Goal: Task Accomplishment & Management: Manage account settings

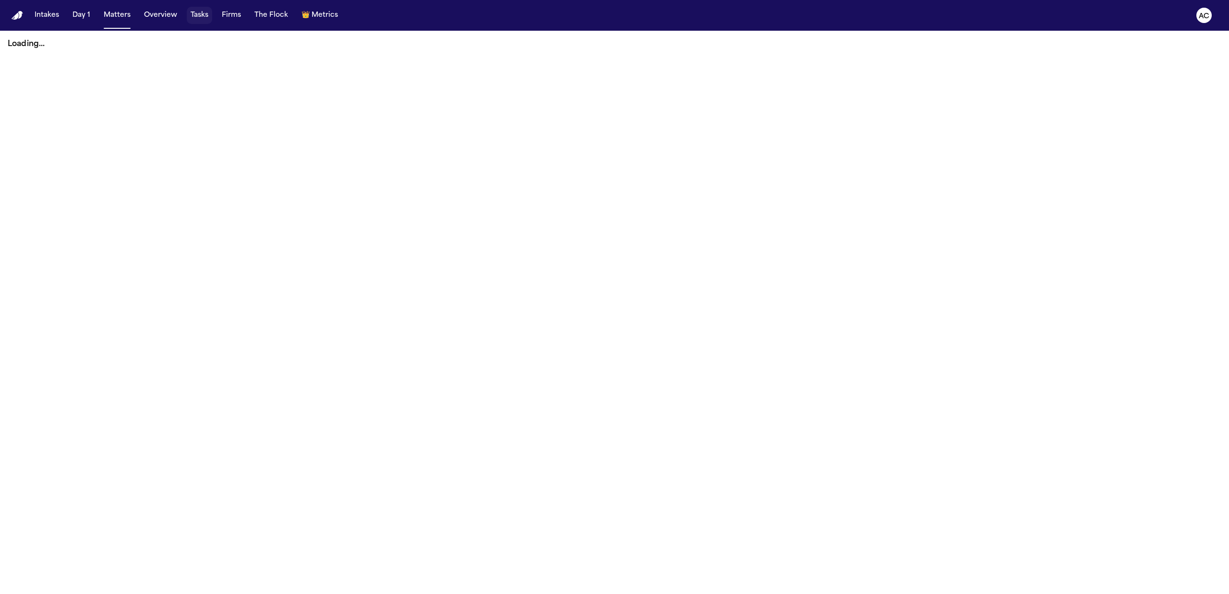
click at [187, 12] on button "Tasks" at bounding box center [199, 15] width 25 height 17
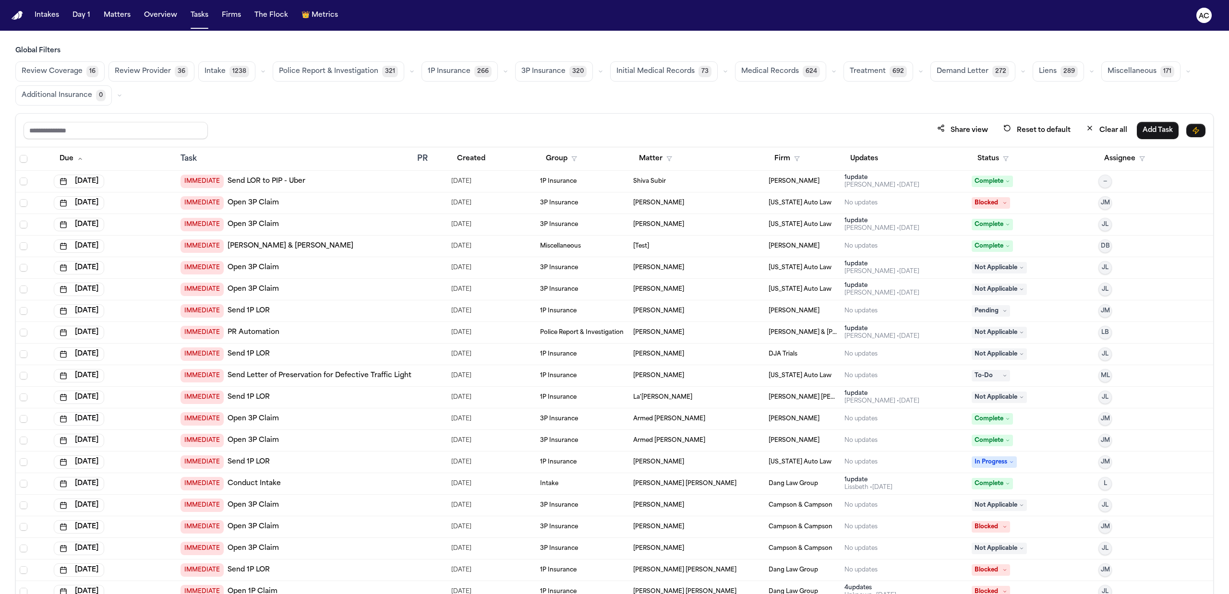
click at [1106, 132] on button "Clear all" at bounding box center [1106, 130] width 53 height 18
click at [1112, 162] on button "Assignee" at bounding box center [1124, 158] width 52 height 17
click at [980, 156] on button "Status" at bounding box center [993, 158] width 43 height 17
click at [999, 238] on div "Pending" at bounding box center [1021, 244] width 80 height 12
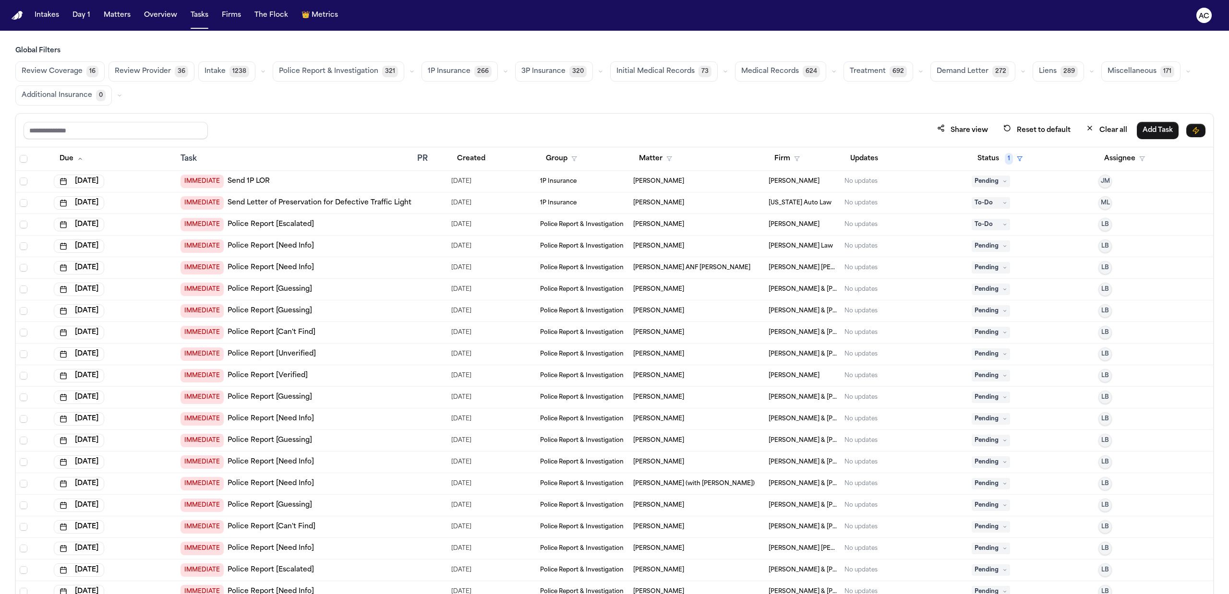
drag, startPoint x: 778, startPoint y: 68, endPoint x: 863, endPoint y: 143, distance: 113.6
click at [778, 68] on span "Medical Records" at bounding box center [770, 72] width 58 height 10
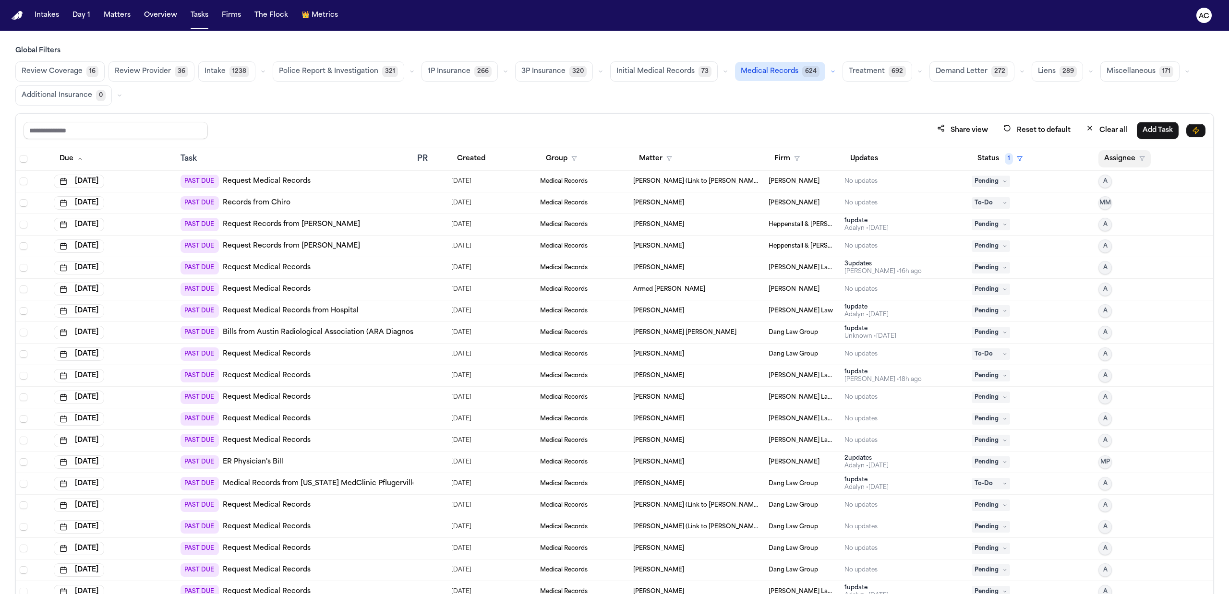
click at [1105, 166] on button "Assignee" at bounding box center [1124, 158] width 52 height 17
click at [774, 160] on table "Due Task PR Created Group Matter Firm Updates Status 1 Assignee Jul 27, 2025 PA…" at bounding box center [614, 558] width 1197 height 823
click at [778, 161] on button "Firm" at bounding box center [787, 158] width 37 height 17
drag, startPoint x: 795, startPoint y: 264, endPoint x: 834, endPoint y: 300, distance: 53.3
click at [834, 300] on div "Albert Le Angell Law Ballin Law Beck & Beck Berry Law Blaska Holm Brandon White…" at bounding box center [833, 263] width 138 height 120
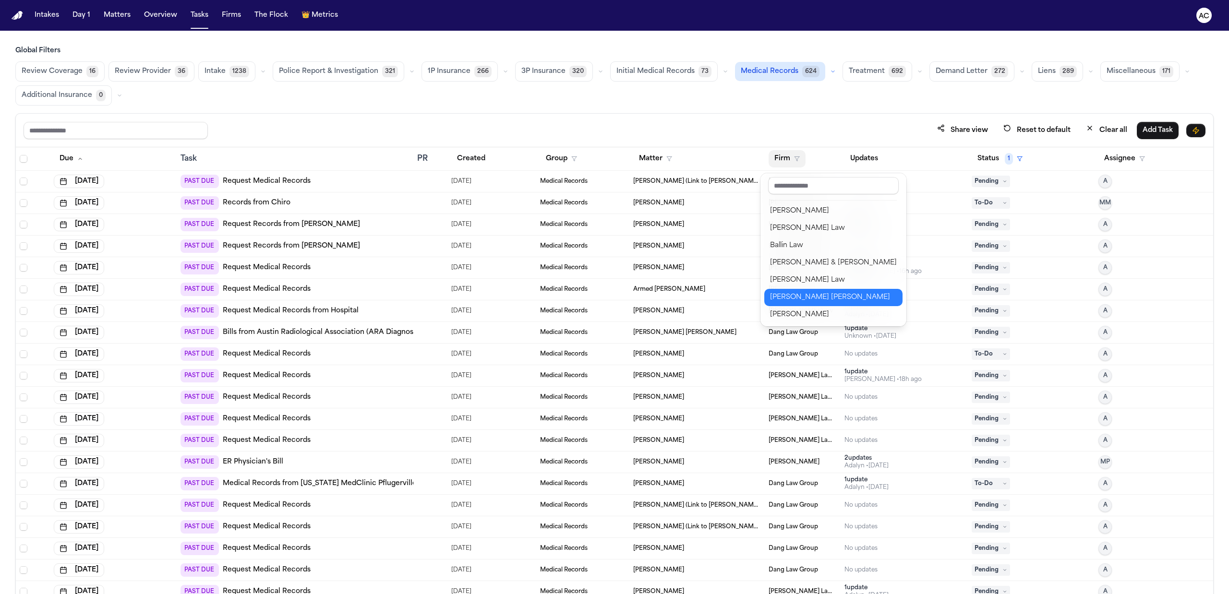
click at [834, 300] on div "Blaska Holm" at bounding box center [833, 298] width 127 height 12
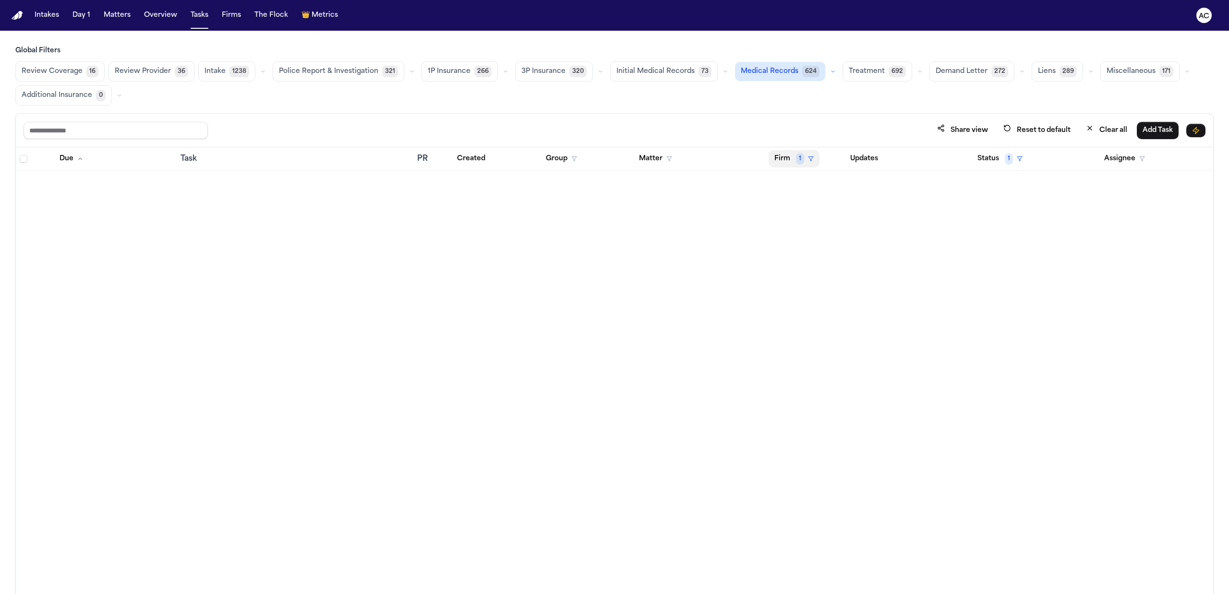
click at [789, 158] on button "Firm 1" at bounding box center [794, 158] width 51 height 17
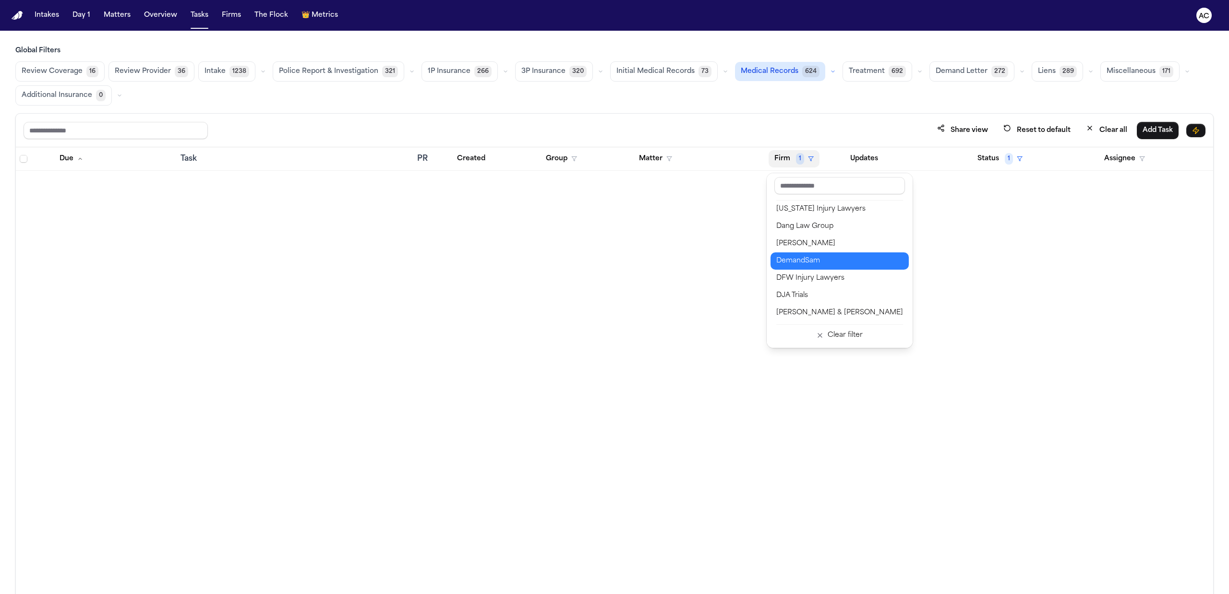
scroll to position [256, 0]
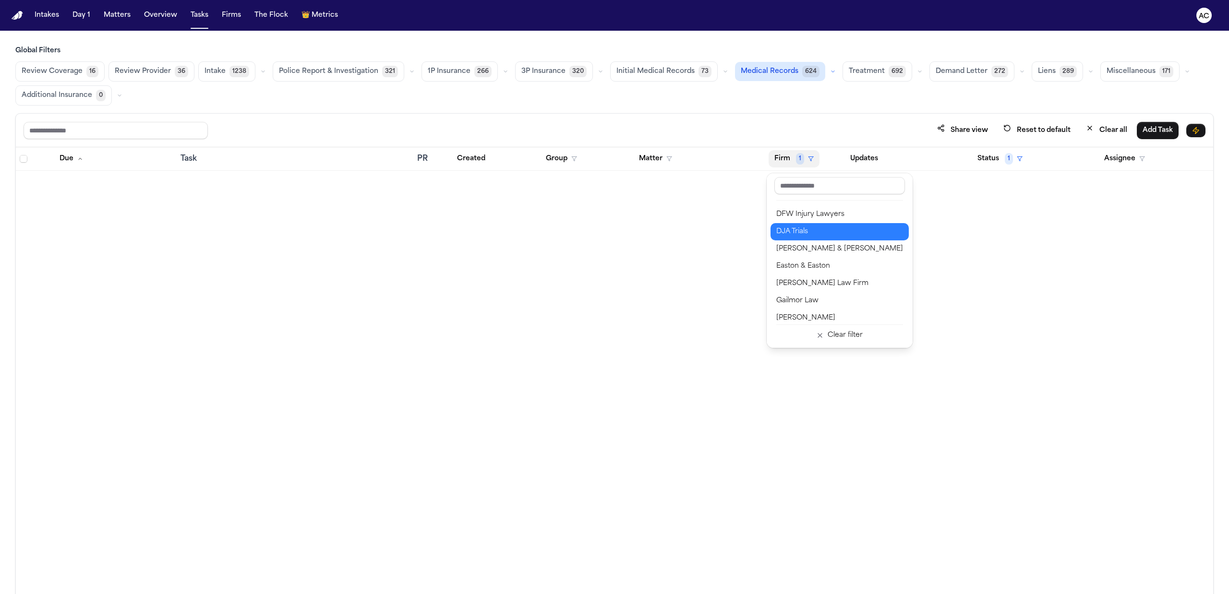
click at [805, 228] on div "DJA Trials" at bounding box center [839, 232] width 127 height 12
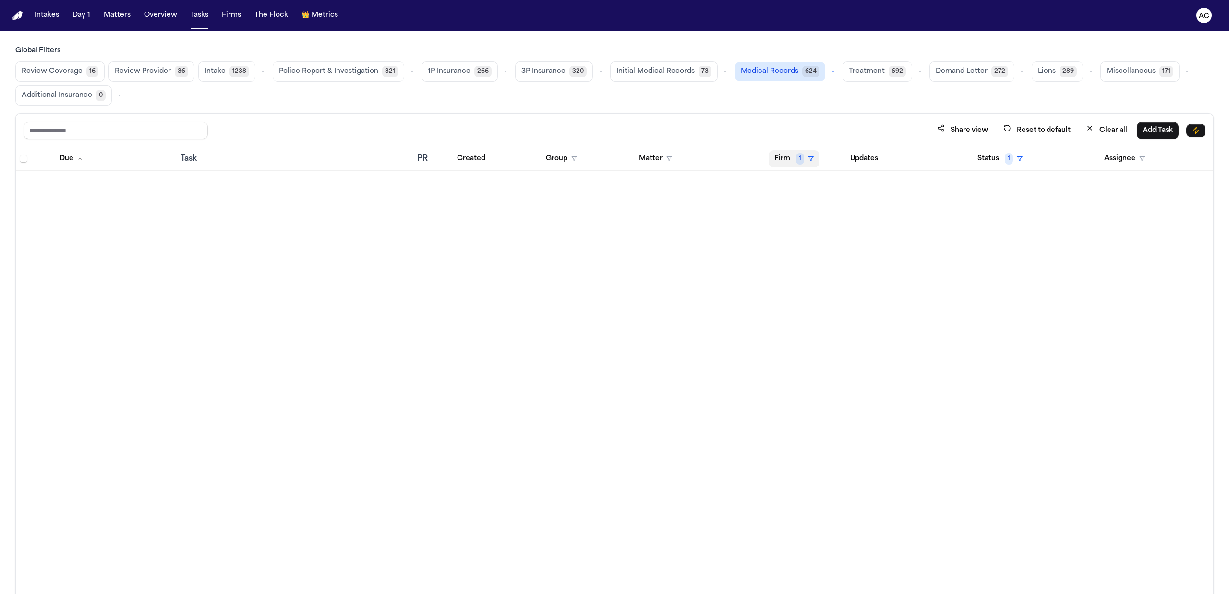
click at [785, 157] on button "Firm 1" at bounding box center [794, 158] width 51 height 17
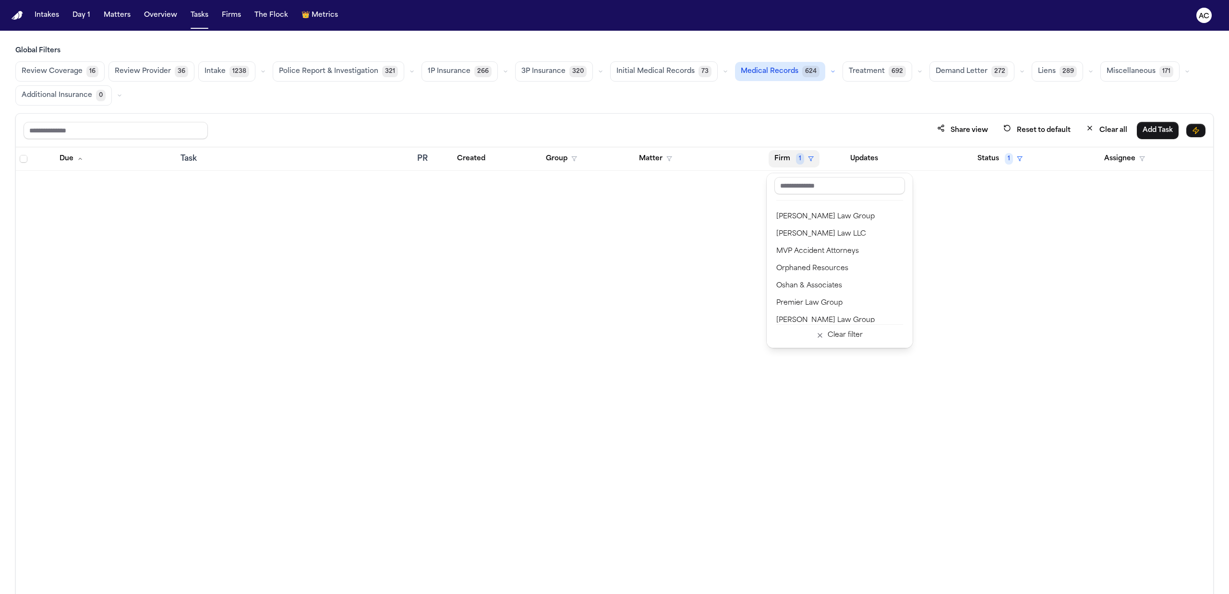
scroll to position [832, 0]
click at [851, 288] on button "Premier Law Group" at bounding box center [839, 295] width 138 height 17
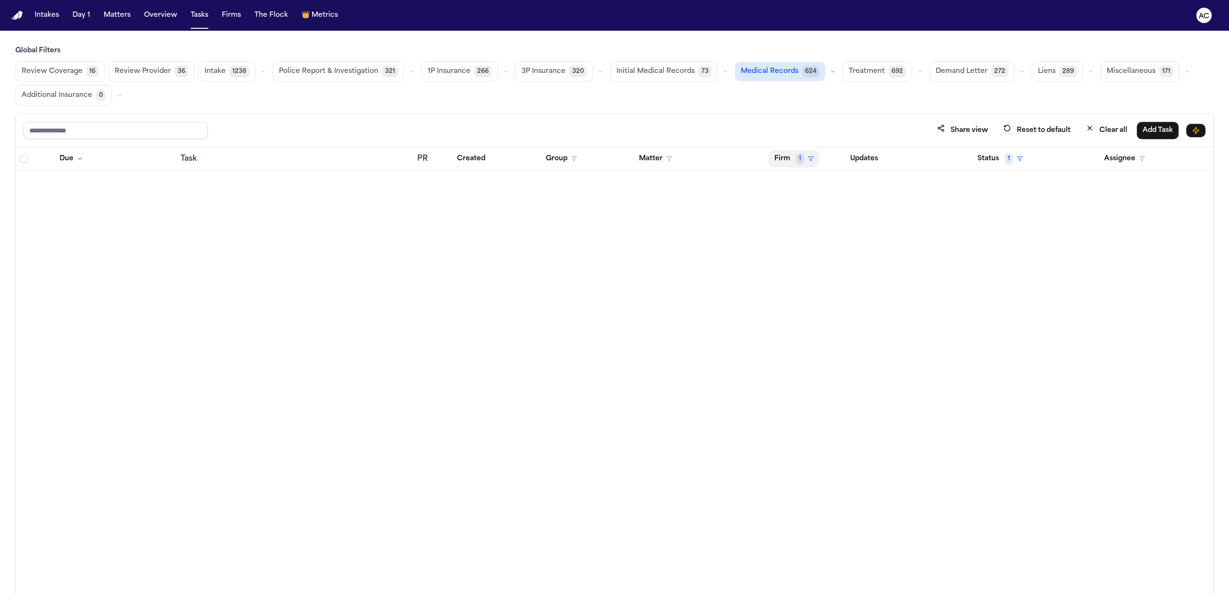
click at [799, 165] on span "1" at bounding box center [800, 159] width 8 height 12
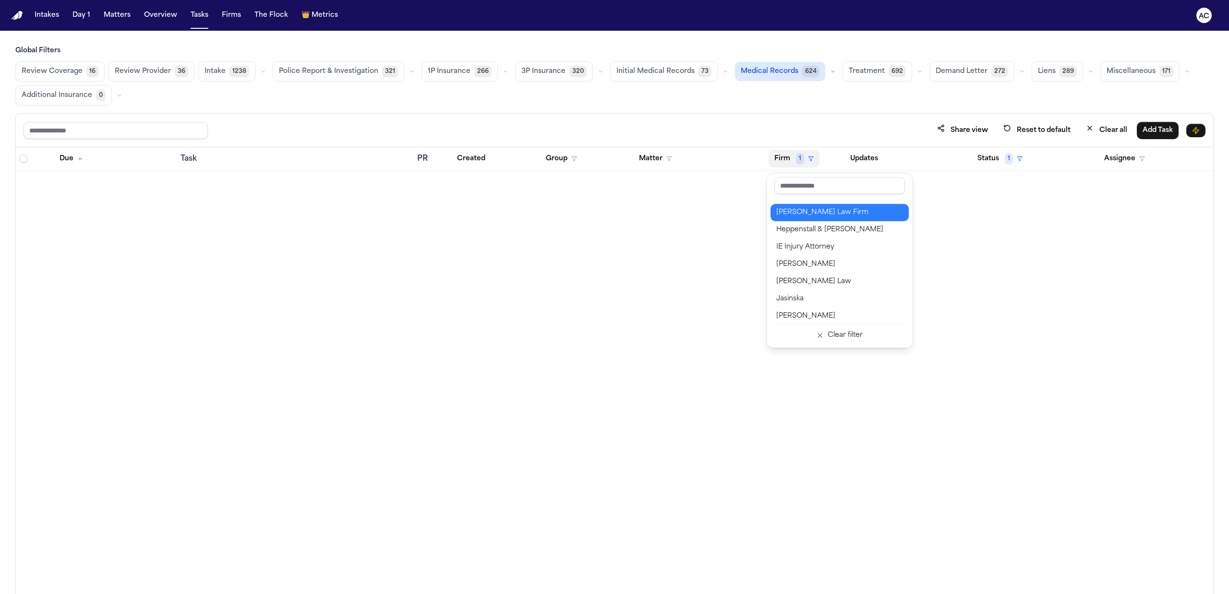
click at [822, 207] on button "Hecht Law Firm" at bounding box center [839, 212] width 138 height 17
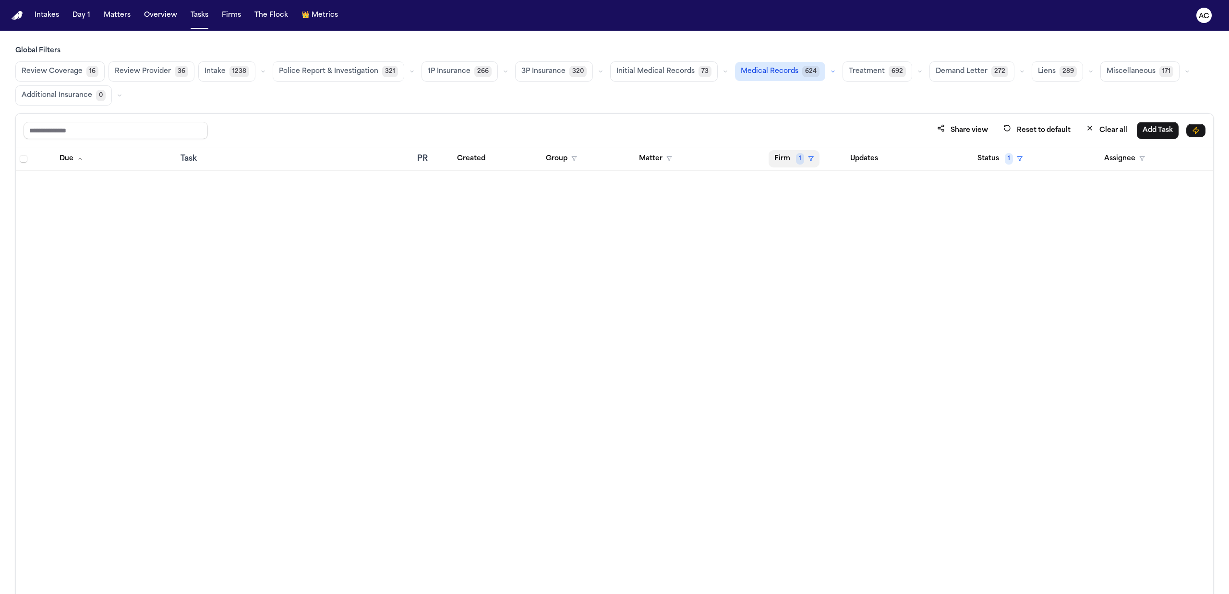
click at [802, 162] on span "1" at bounding box center [800, 159] width 8 height 12
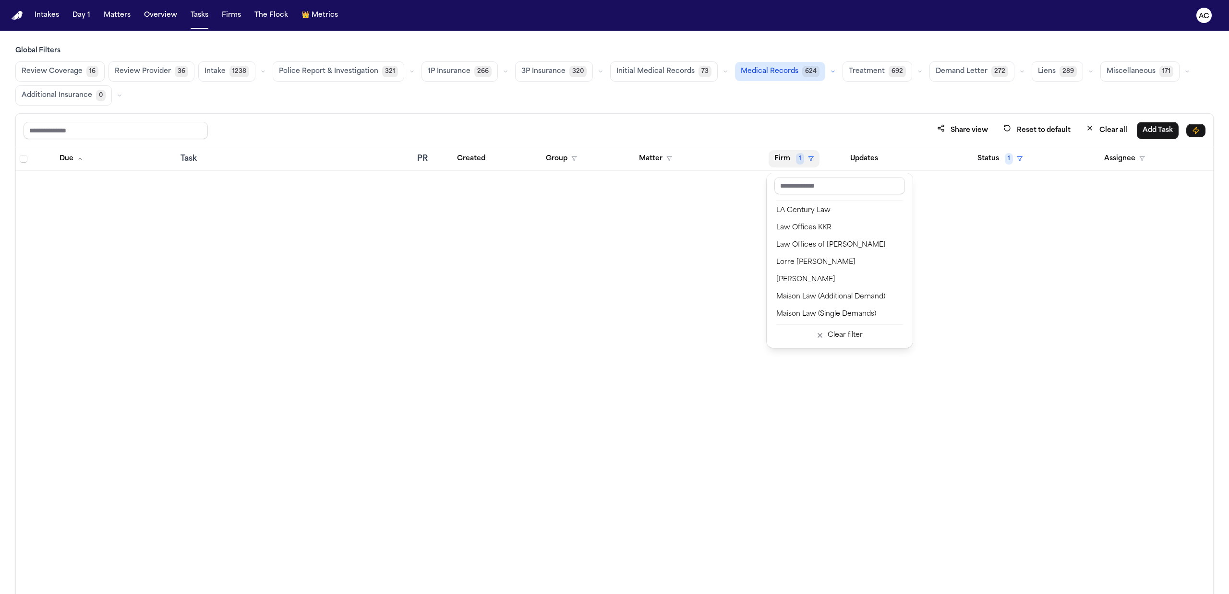
scroll to position [704, 0]
click at [826, 266] on div "[PERSON_NAME] Law Firm" at bounding box center [839, 268] width 127 height 12
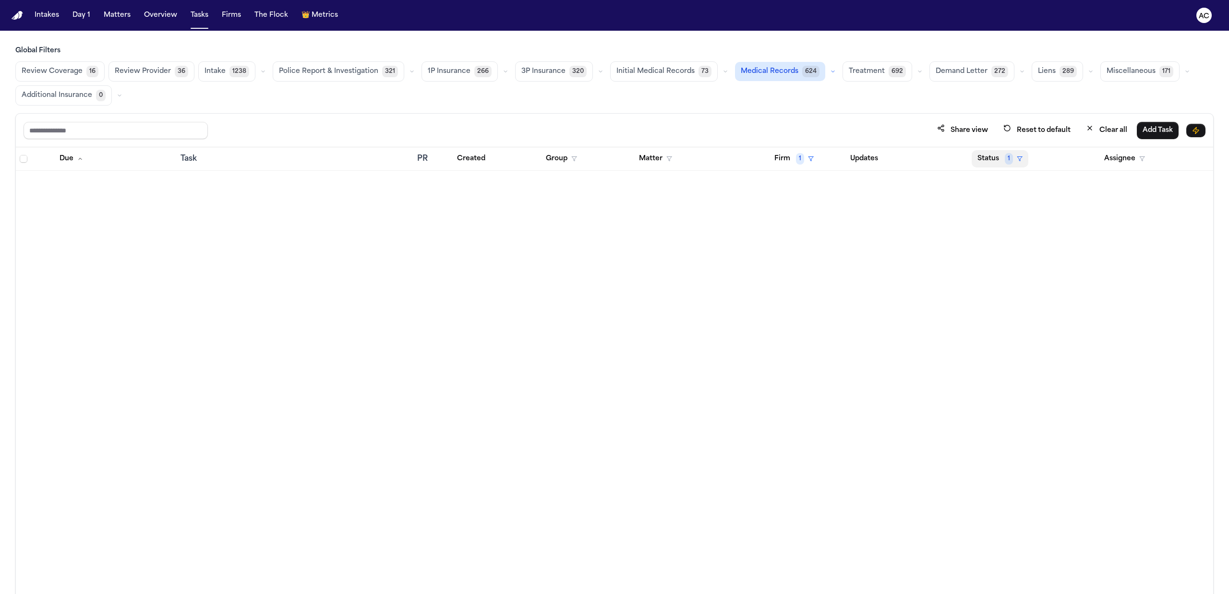
click at [981, 164] on button "Status 1" at bounding box center [1000, 158] width 57 height 17
click at [1011, 277] on div "In Progress" at bounding box center [1029, 278] width 80 height 12
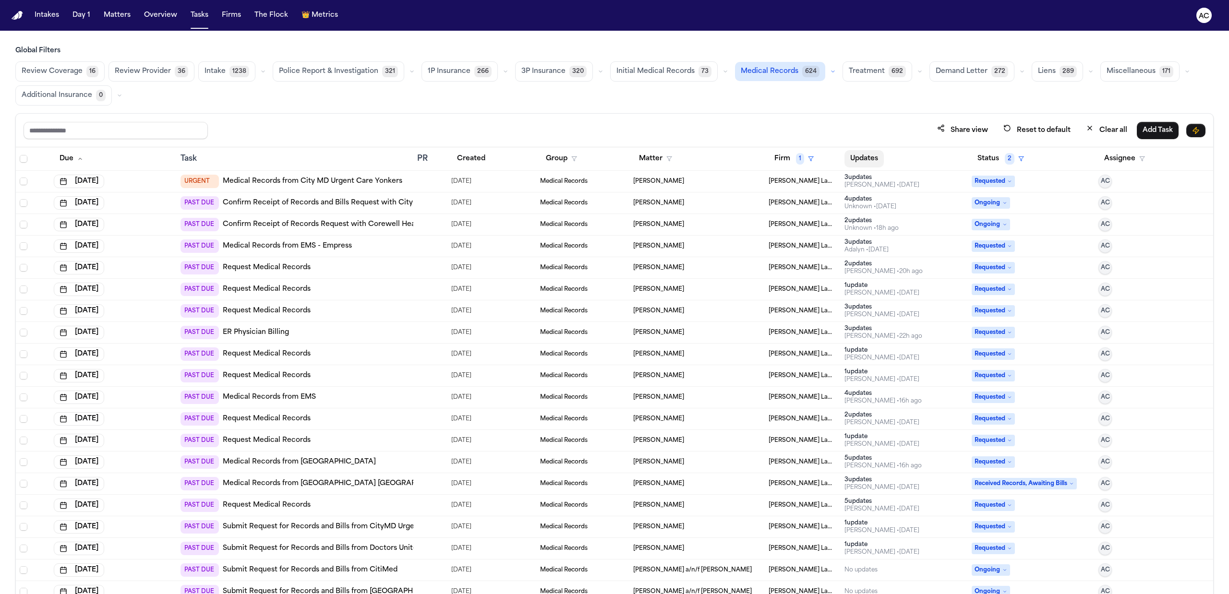
click at [853, 161] on button "Updates" at bounding box center [863, 158] width 39 height 17
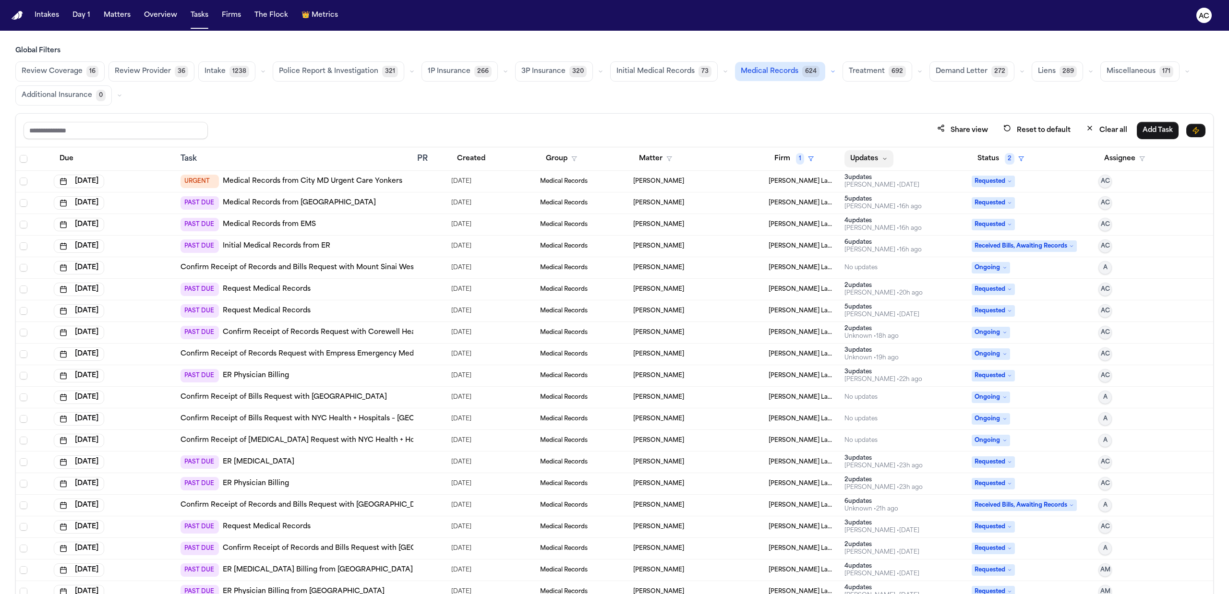
click at [882, 158] on icon "button" at bounding box center [885, 159] width 6 height 6
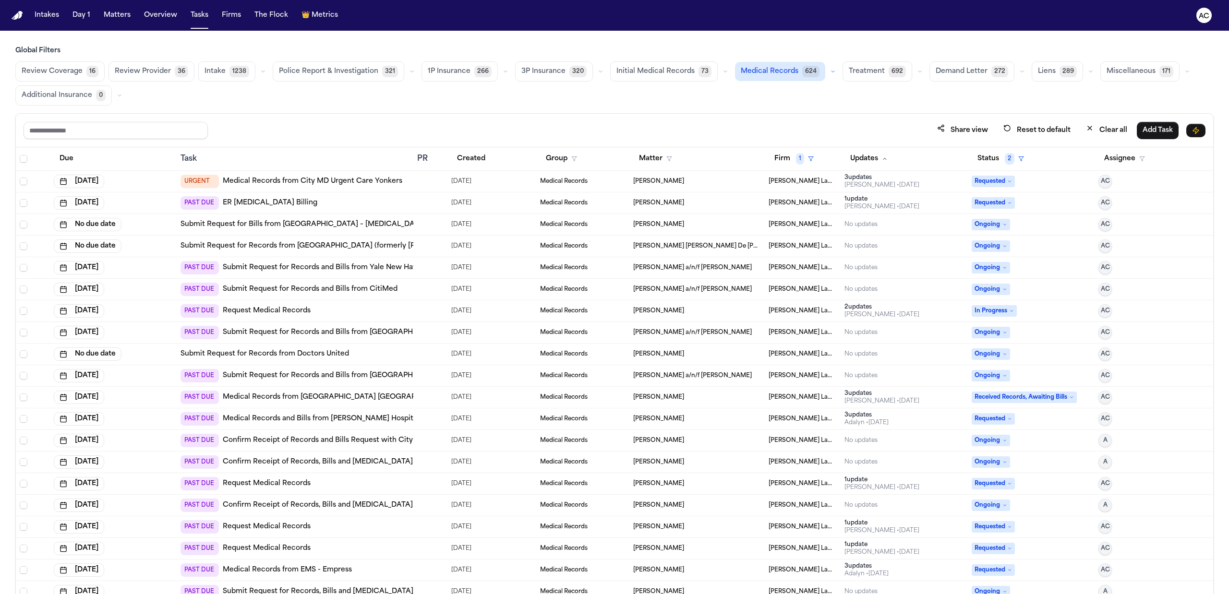
click at [265, 204] on link "ER Radiology Billing" at bounding box center [270, 203] width 95 height 10
click at [330, 223] on link "Submit Request for Bills from Montefiore Wakefield Hospital – Radiology" at bounding box center [302, 225] width 245 height 10
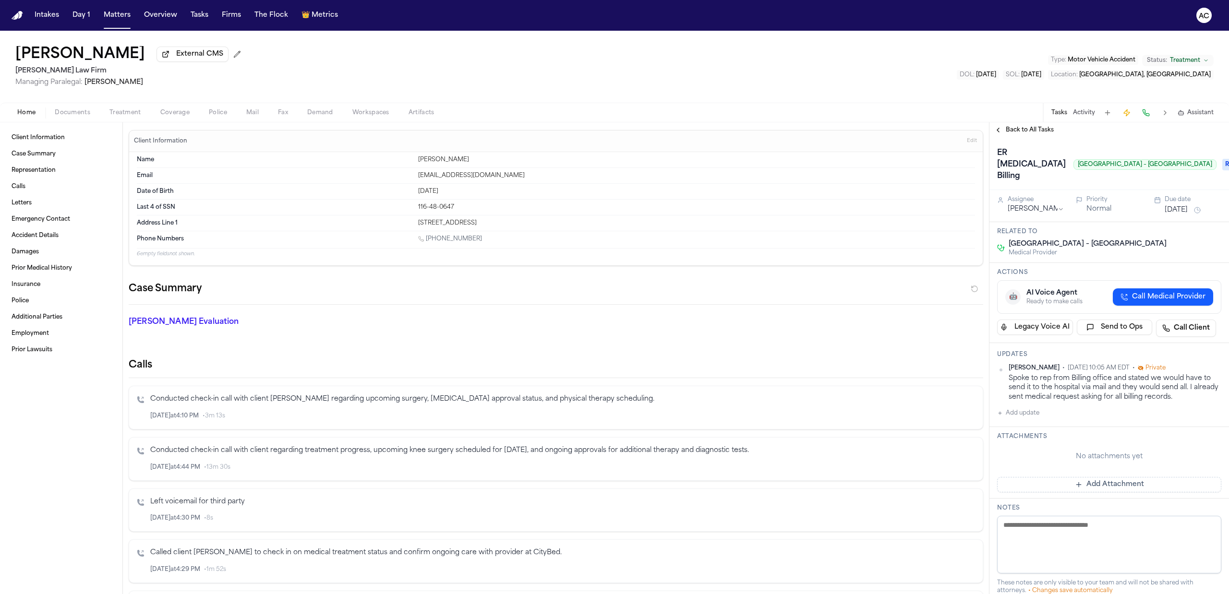
click at [1133, 300] on span "Call Medical Provider" at bounding box center [1168, 297] width 73 height 10
click at [1020, 412] on button "Add update" at bounding box center [1018, 415] width 42 height 12
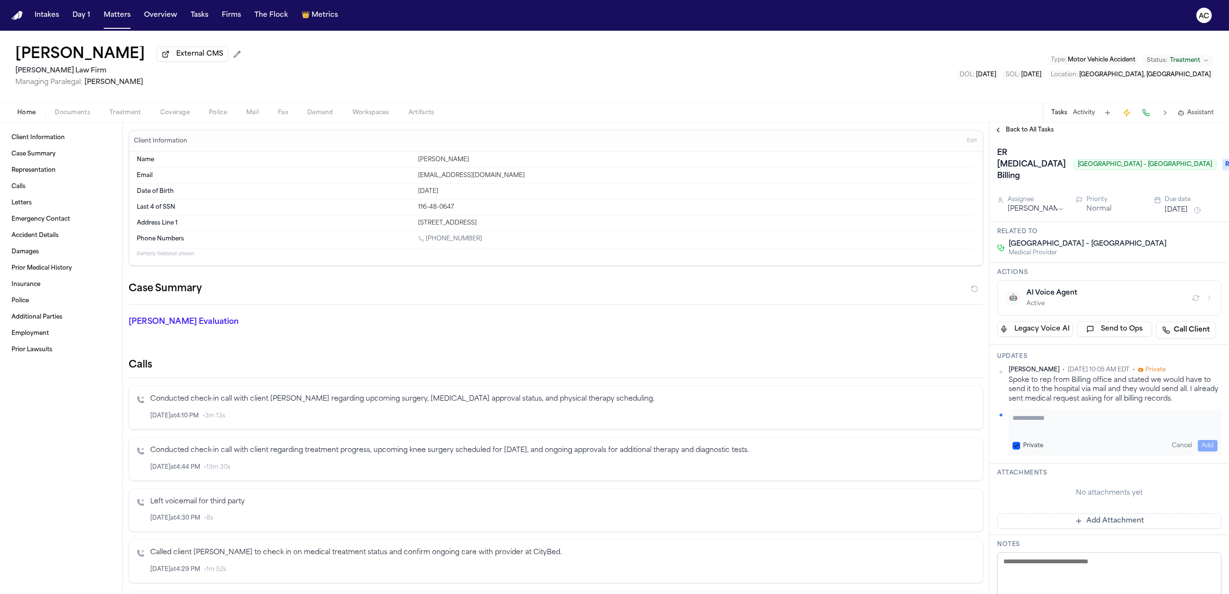
click at [1019, 448] on button "Private" at bounding box center [1016, 446] width 8 height 8
click at [1057, 421] on textarea "Add your update" at bounding box center [1114, 422] width 205 height 19
type textarea "**********"
click at [1200, 446] on button "Add" at bounding box center [1208, 446] width 20 height 12
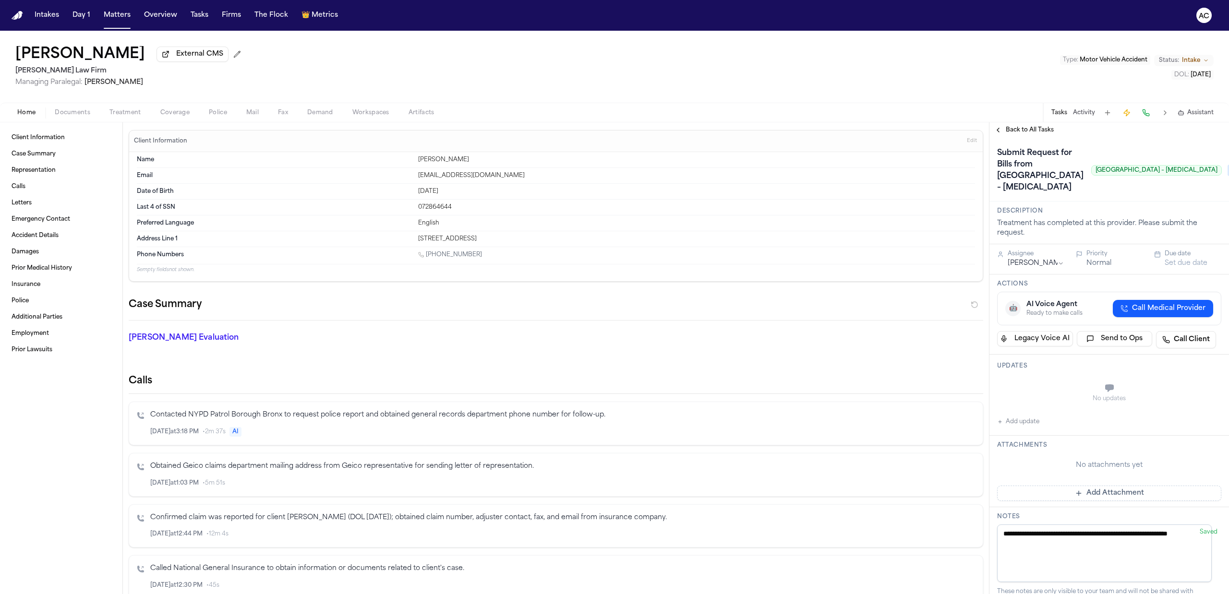
click at [134, 111] on span "Treatment" at bounding box center [125, 113] width 32 height 8
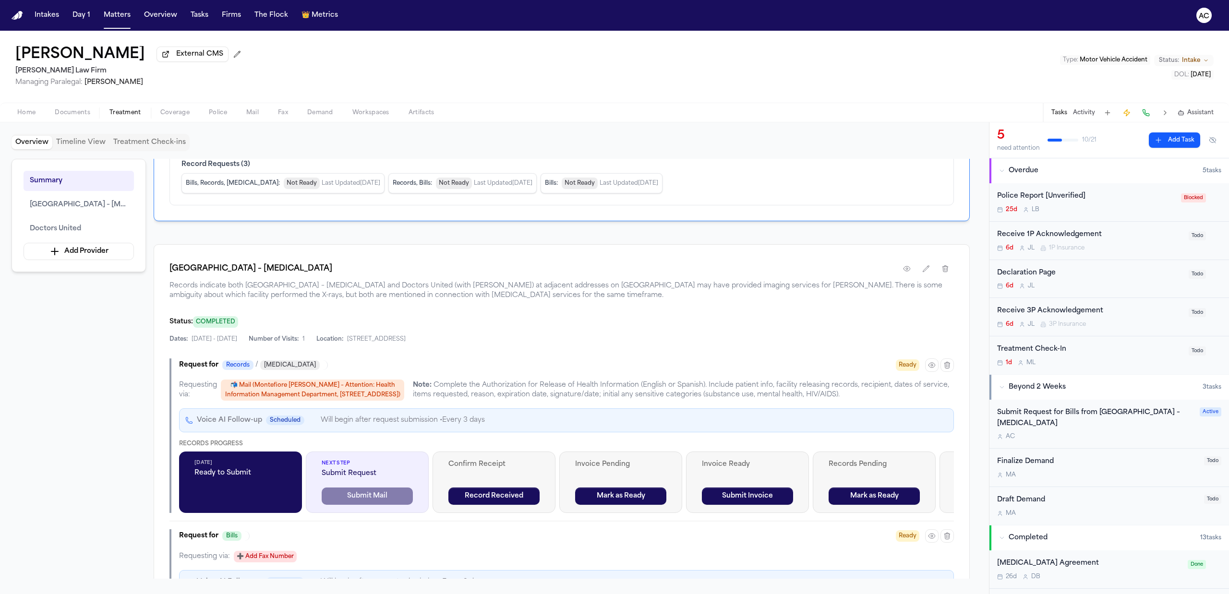
scroll to position [256, 0]
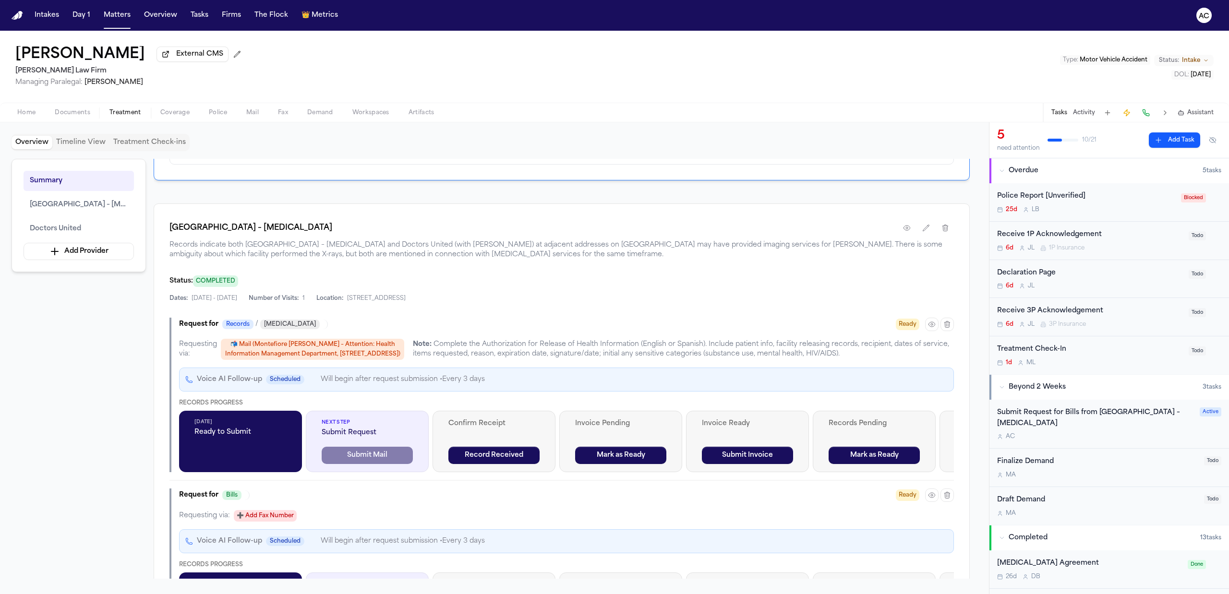
click at [1047, 417] on div "Submit Request for Bills from Montefiore Wakefield Hospital – Radiology" at bounding box center [1095, 419] width 197 height 22
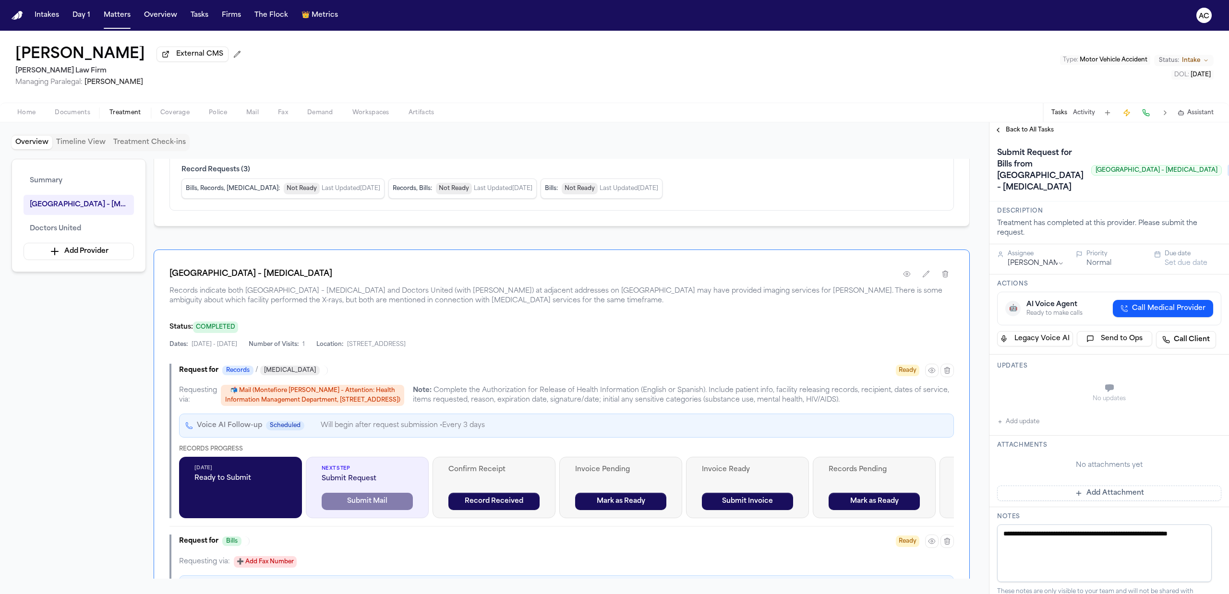
scroll to position [192, 0]
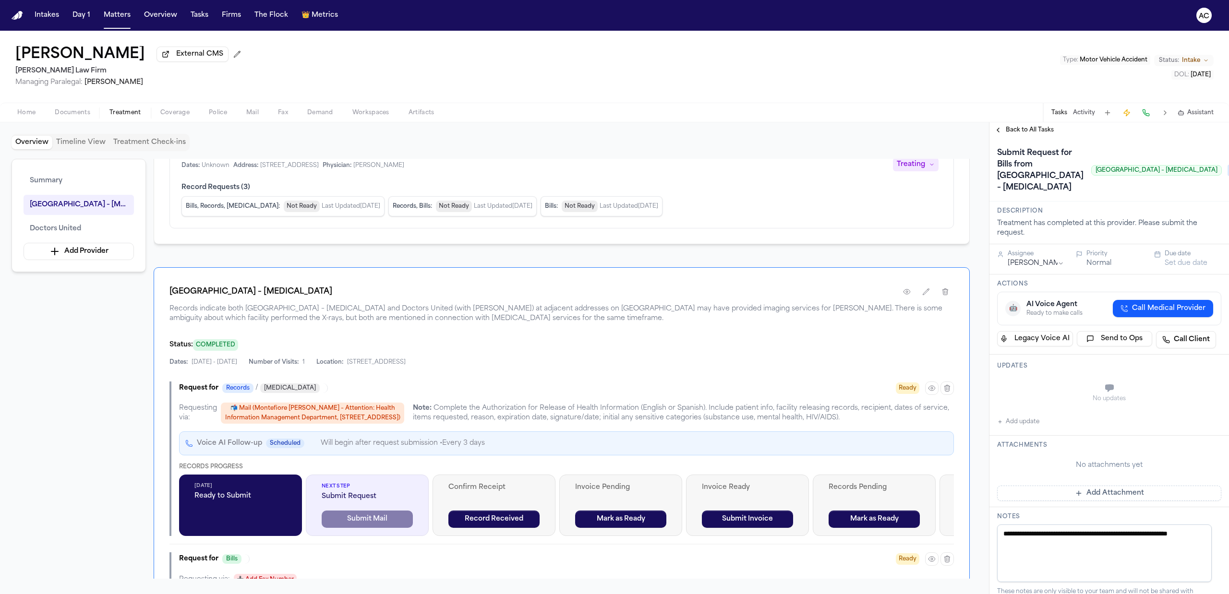
click at [1128, 195] on div "Submit Request for Bills from Montefiore Wakefield Hospital – Radiology Montefi…" at bounding box center [1109, 170] width 225 height 50
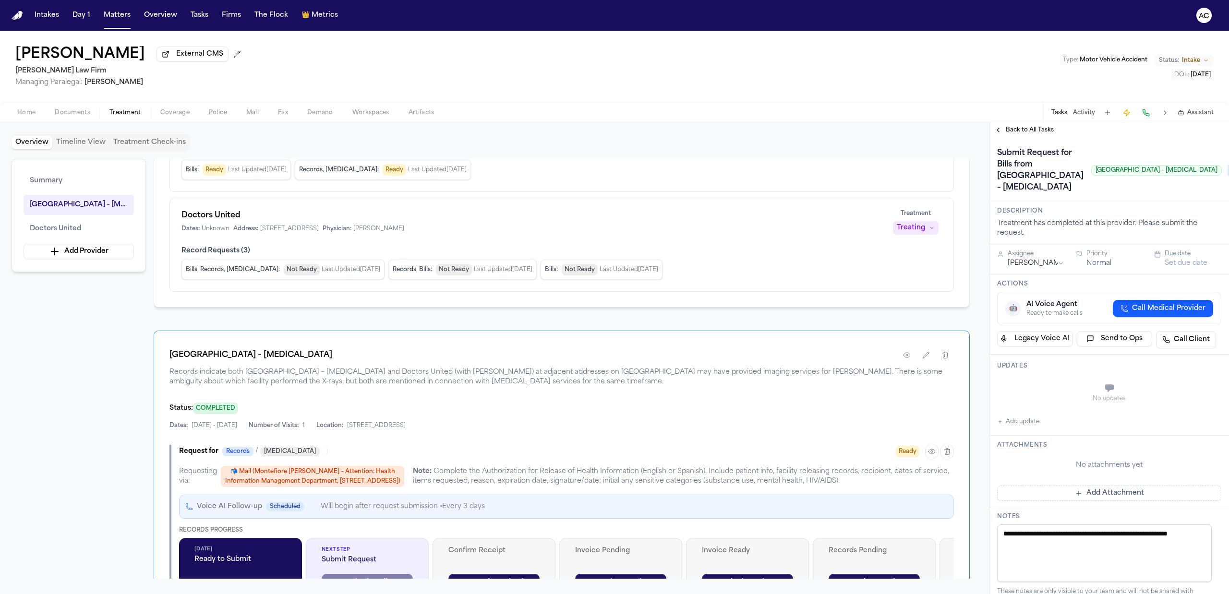
scroll to position [128, 0]
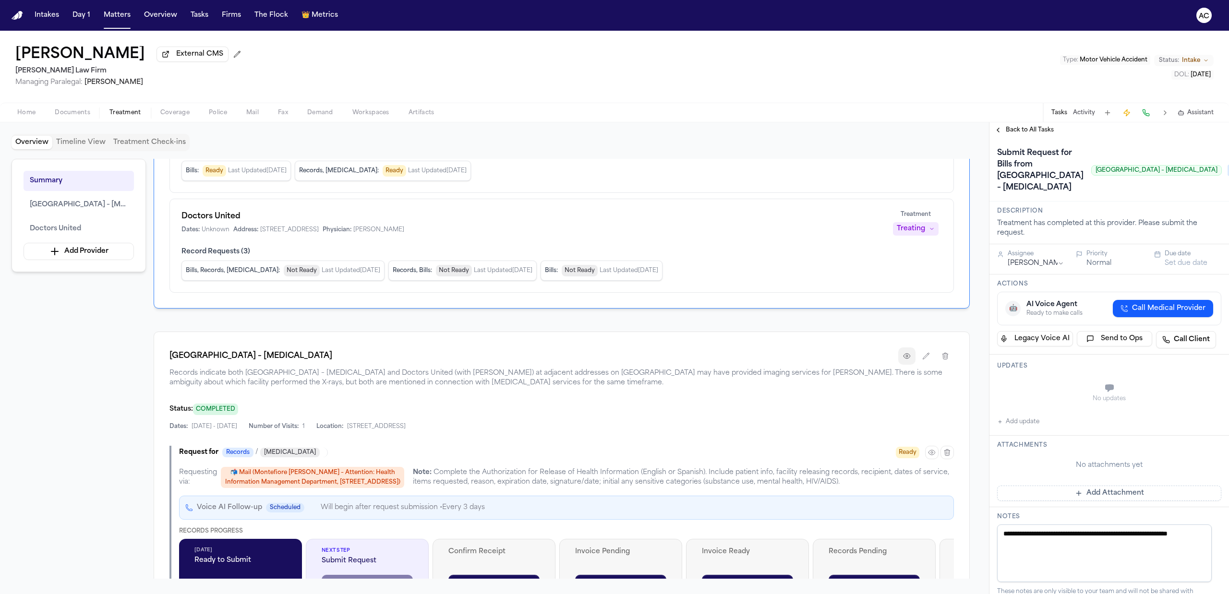
click at [904, 363] on button "button" at bounding box center [906, 356] width 17 height 17
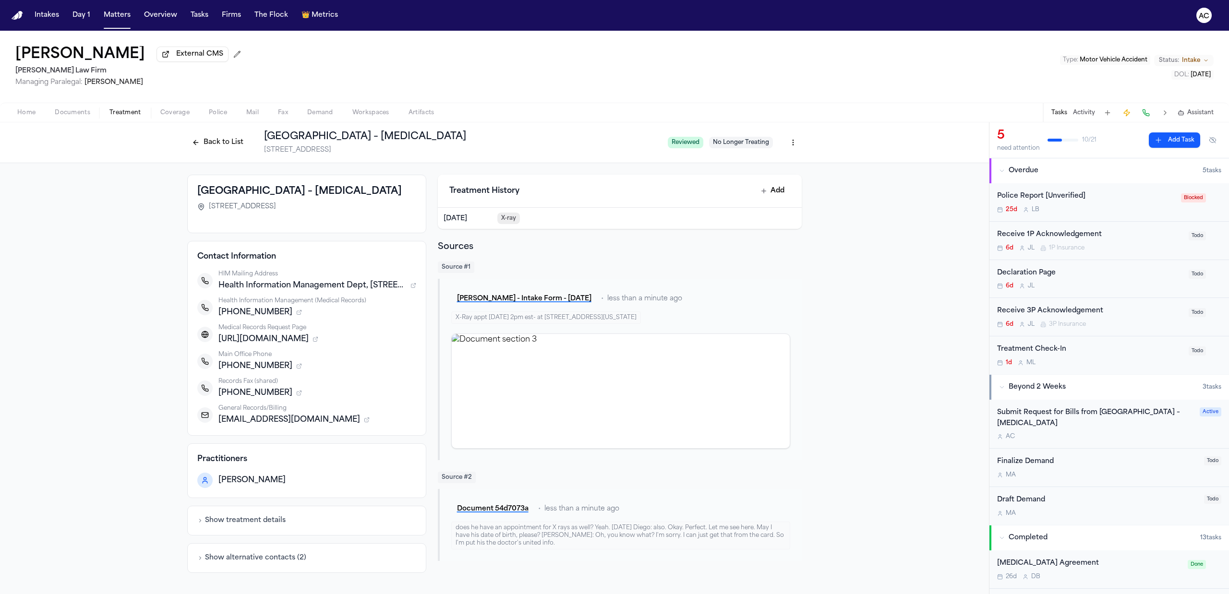
click at [1060, 427] on div "Submit Request for Bills from [GEOGRAPHIC_DATA] – [MEDICAL_DATA]" at bounding box center [1095, 419] width 197 height 22
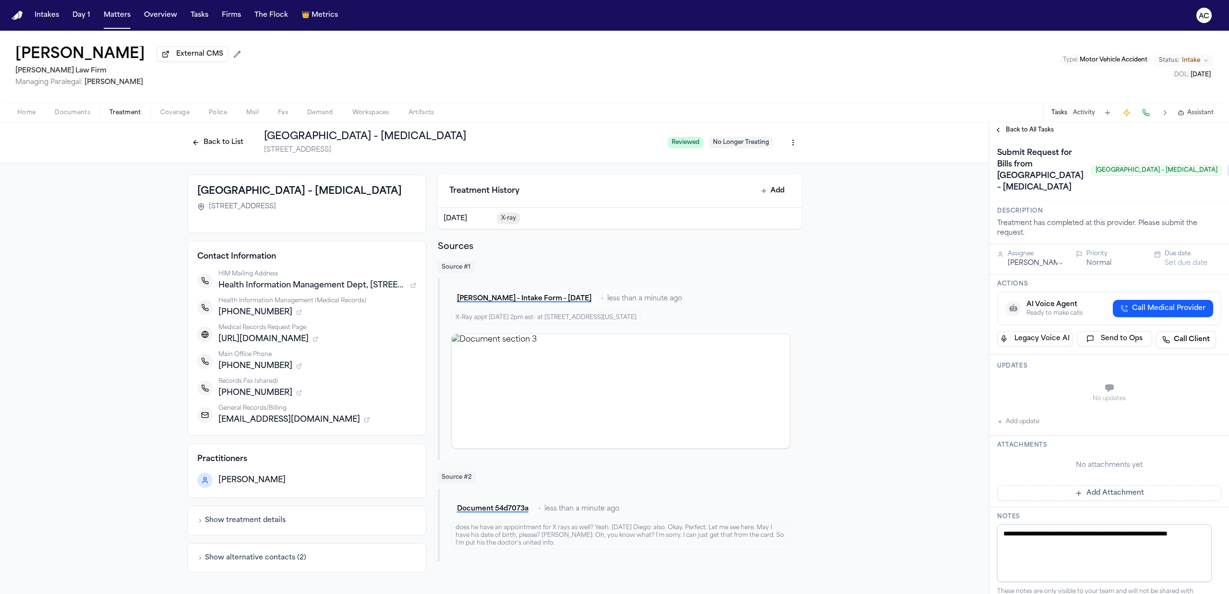
drag, startPoint x: 393, startPoint y: 189, endPoint x: 196, endPoint y: 194, distance: 196.9
click at [196, 194] on div "Montefiore Wakefield Hospital – Radiology 740 East 233rd Street, Bronx, NY 10466" at bounding box center [306, 204] width 239 height 59
copy h3 "Montefiore Wakefield Hospital – Radiology"
drag, startPoint x: 317, startPoint y: 211, endPoint x: 205, endPoint y: 209, distance: 111.9
click at [205, 209] on div "740 East 233rd Street, Bronx, NY 10466" at bounding box center [306, 207] width 219 height 10
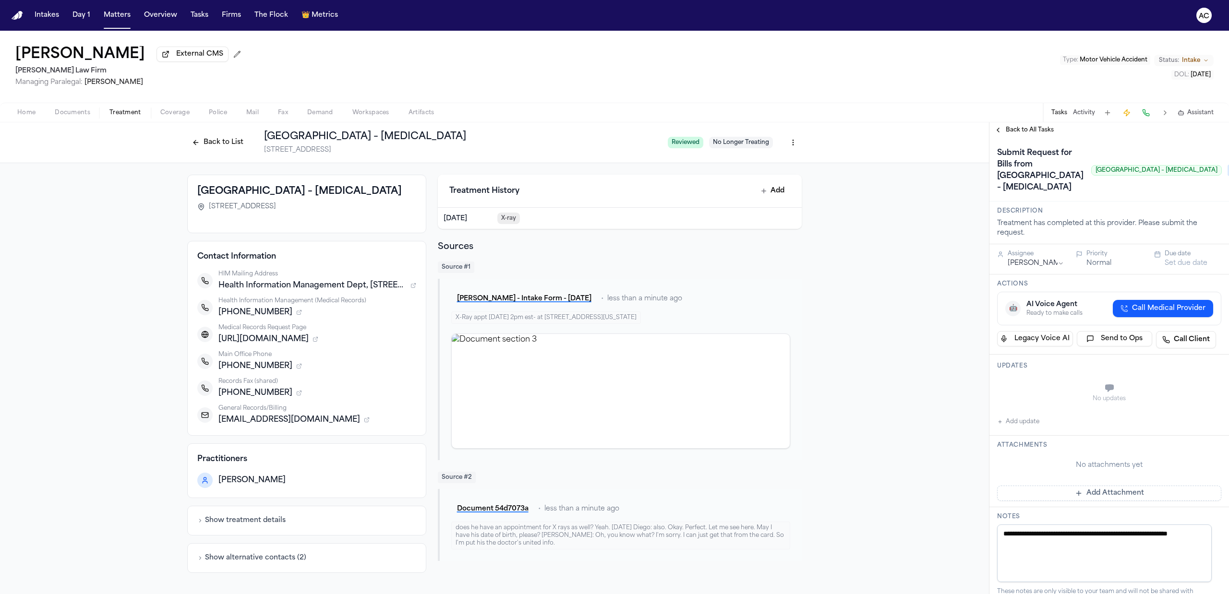
copy span "740 East 233rd Street, Bronx, NY 10466"
drag, startPoint x: 313, startPoint y: 421, endPoint x: 219, endPoint y: 421, distance: 93.6
click at [219, 421] on span "adbronx@drsunited.com" at bounding box center [289, 420] width 142 height 12
copy span "adbronx@drsunited.com"
drag, startPoint x: 271, startPoint y: 311, endPoint x: 227, endPoint y: 313, distance: 43.7
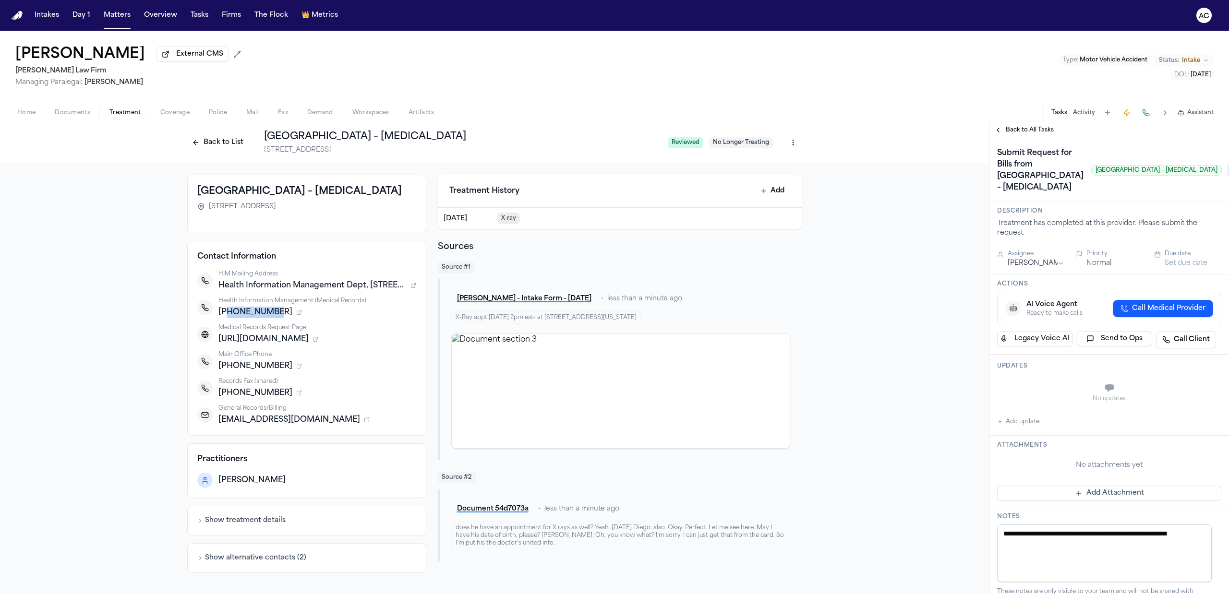
click at [227, 313] on span "+17189204921" at bounding box center [255, 313] width 74 height 12
copy span "7189204921"
drag, startPoint x: 275, startPoint y: 392, endPoint x: 226, endPoint y: 390, distance: 49.5
click at [226, 390] on div "+17185899589" at bounding box center [317, 393] width 198 height 12
copy span "7185899589"
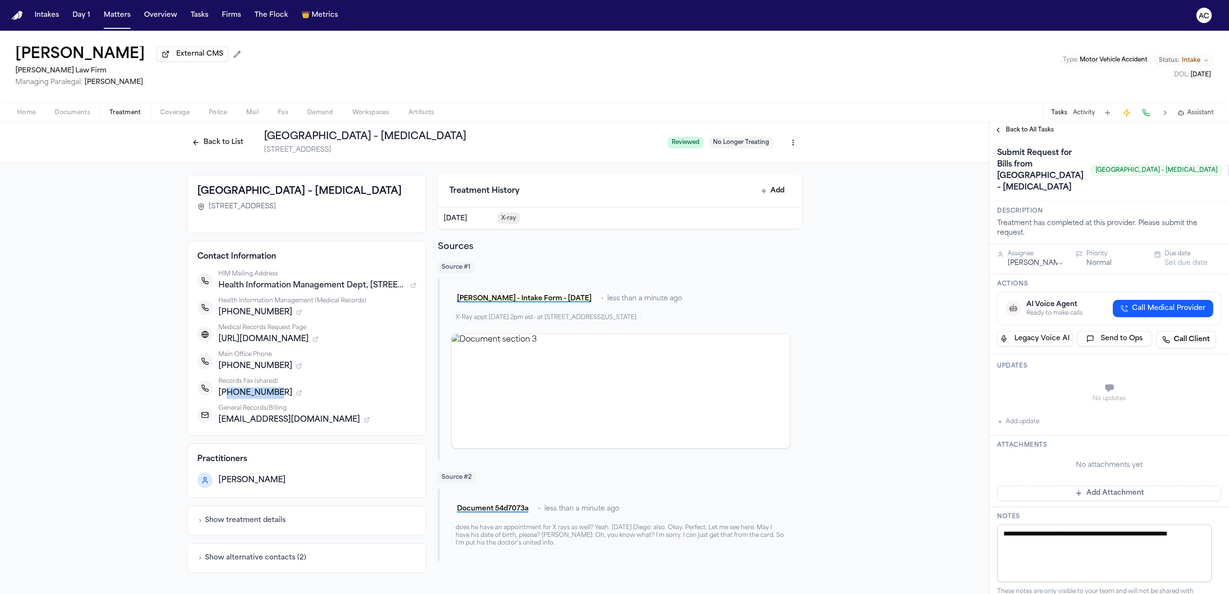
click at [212, 143] on button "Back to List" at bounding box center [217, 142] width 61 height 15
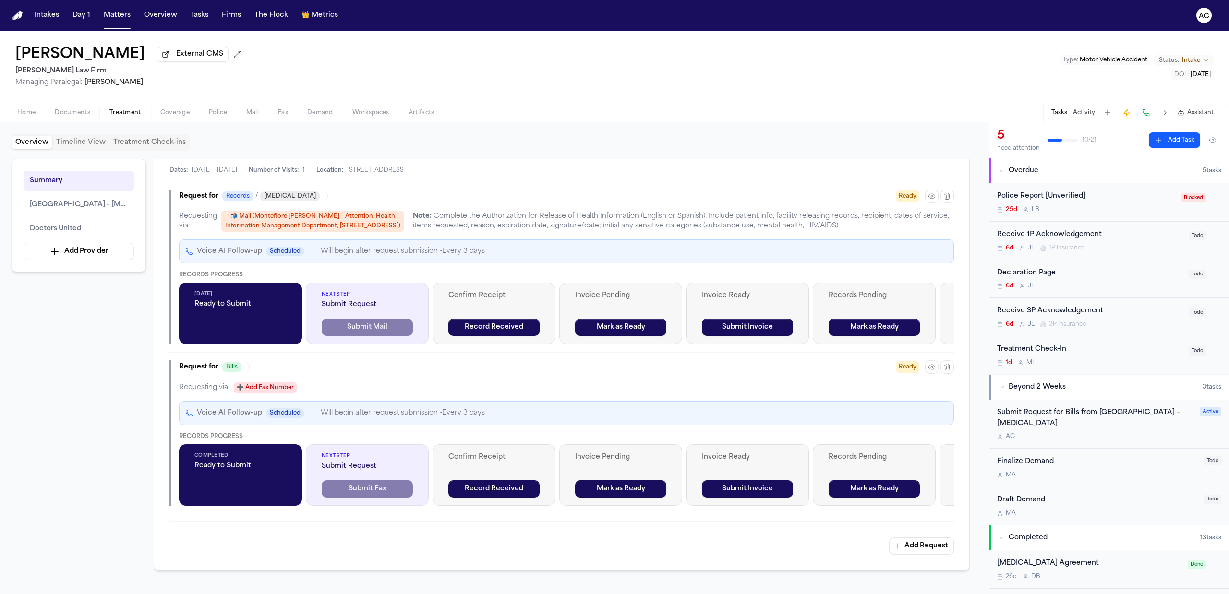
scroll to position [448, 0]
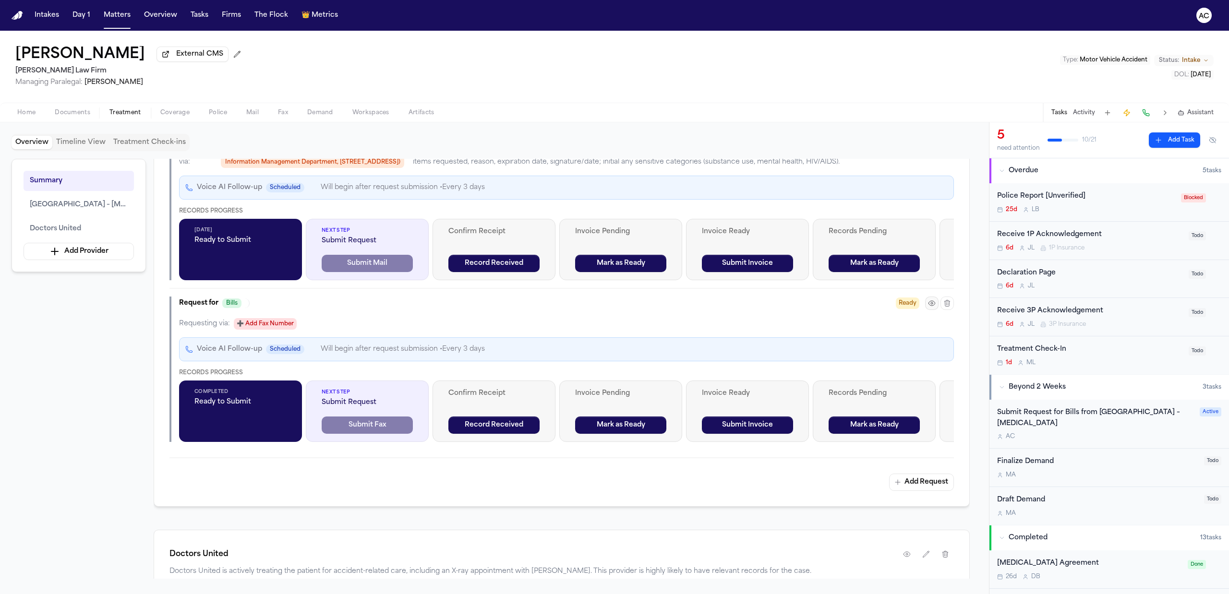
click at [933, 307] on icon "button" at bounding box center [932, 304] width 8 height 8
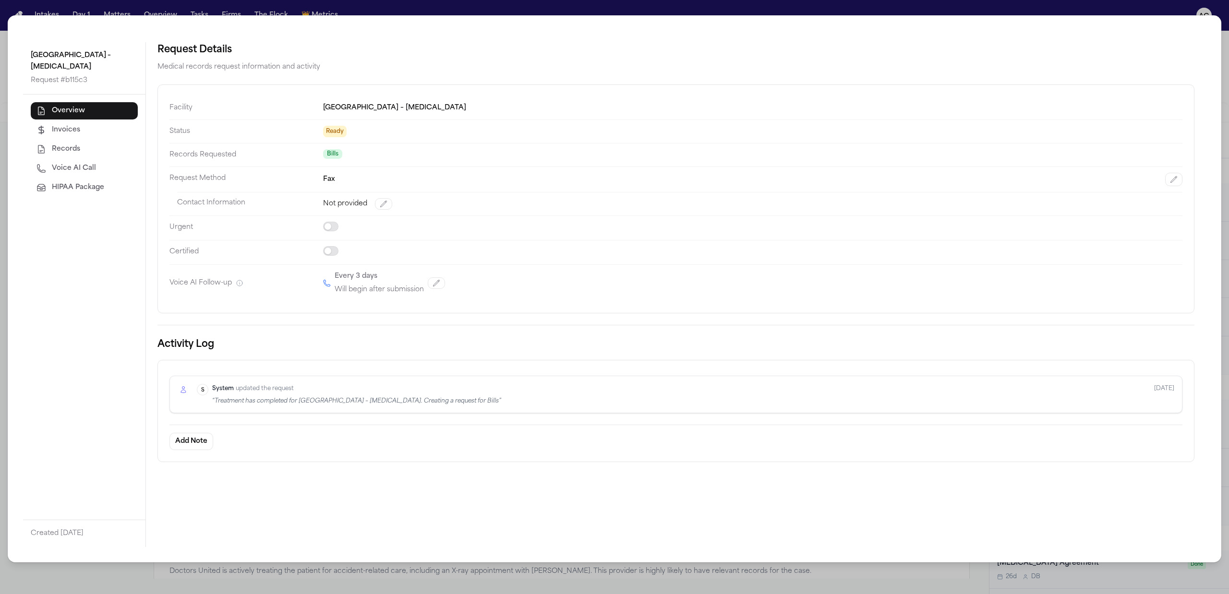
drag, startPoint x: 1227, startPoint y: 64, endPoint x: 1199, endPoint y: 76, distance: 30.1
click at [1227, 64] on div "Montefiore Wakefield Hospital – Radiology Request # b115c3 Overview Invoices Re…" at bounding box center [614, 297] width 1229 height 594
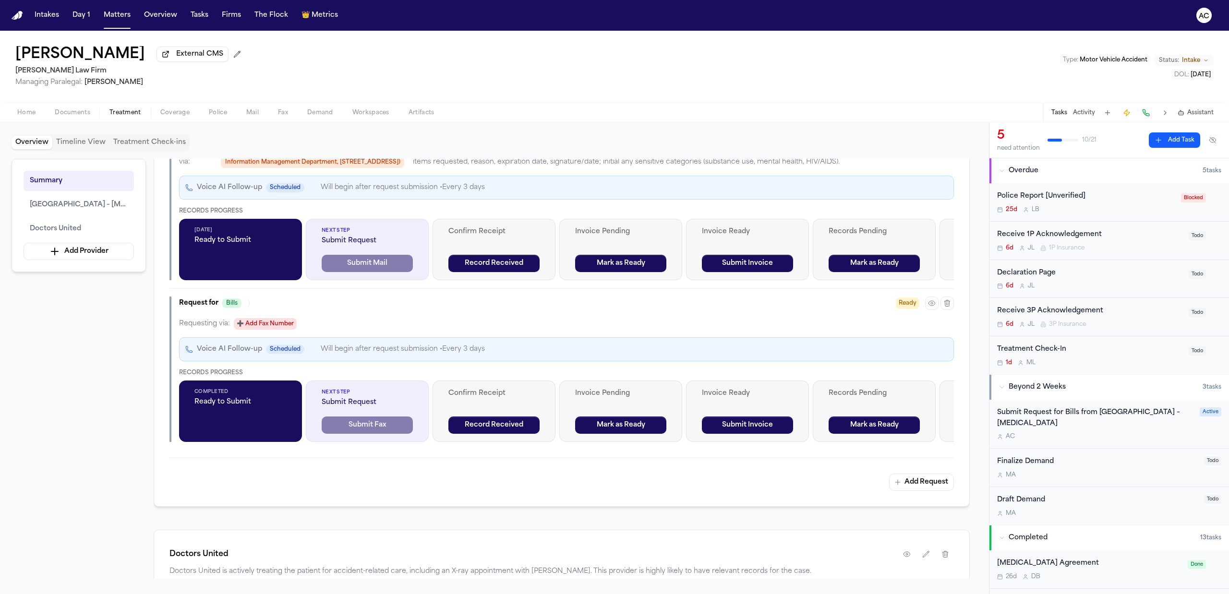
click at [939, 310] on div at bounding box center [939, 303] width 29 height 13
click at [947, 310] on button "button" at bounding box center [946, 303] width 13 height 13
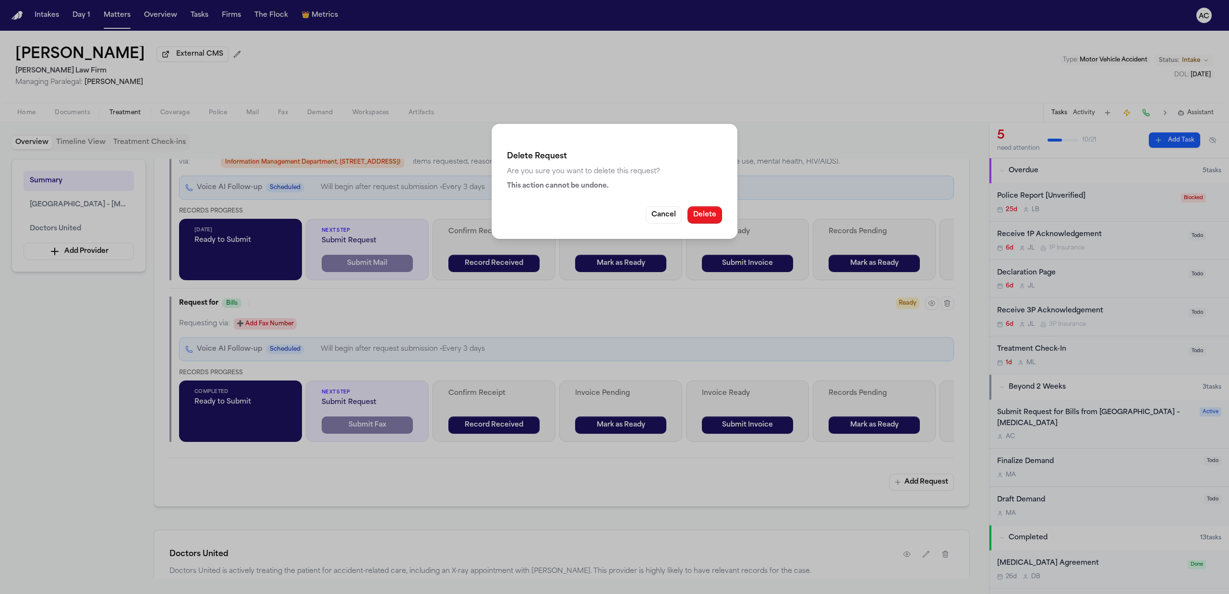
click at [707, 213] on button "Delete" at bounding box center [704, 214] width 35 height 17
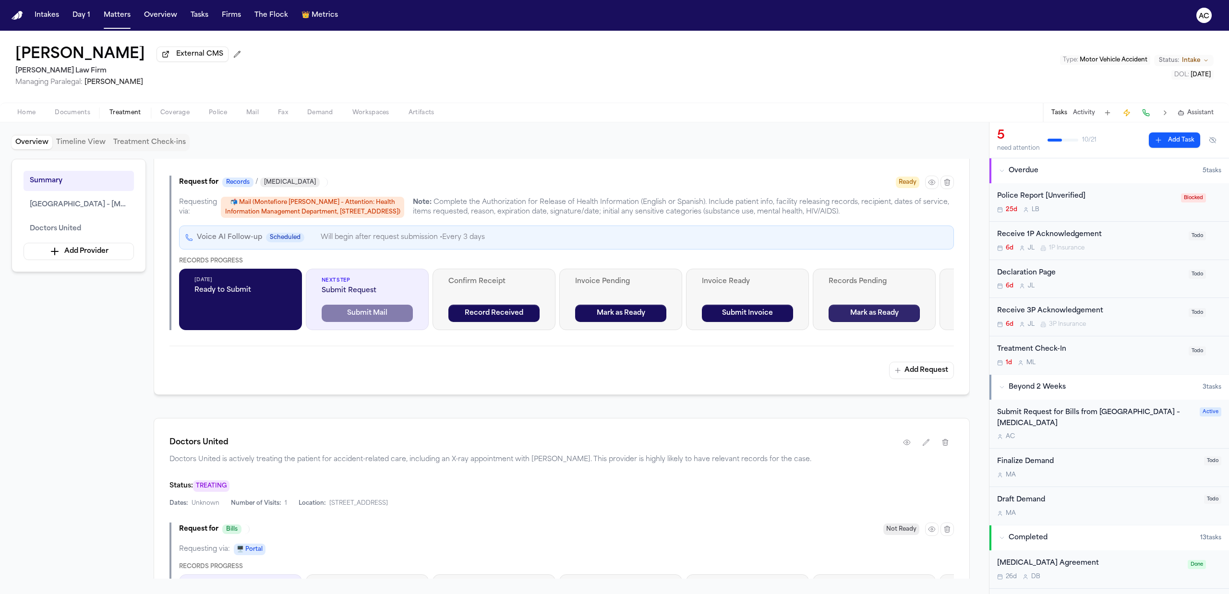
scroll to position [320, 0]
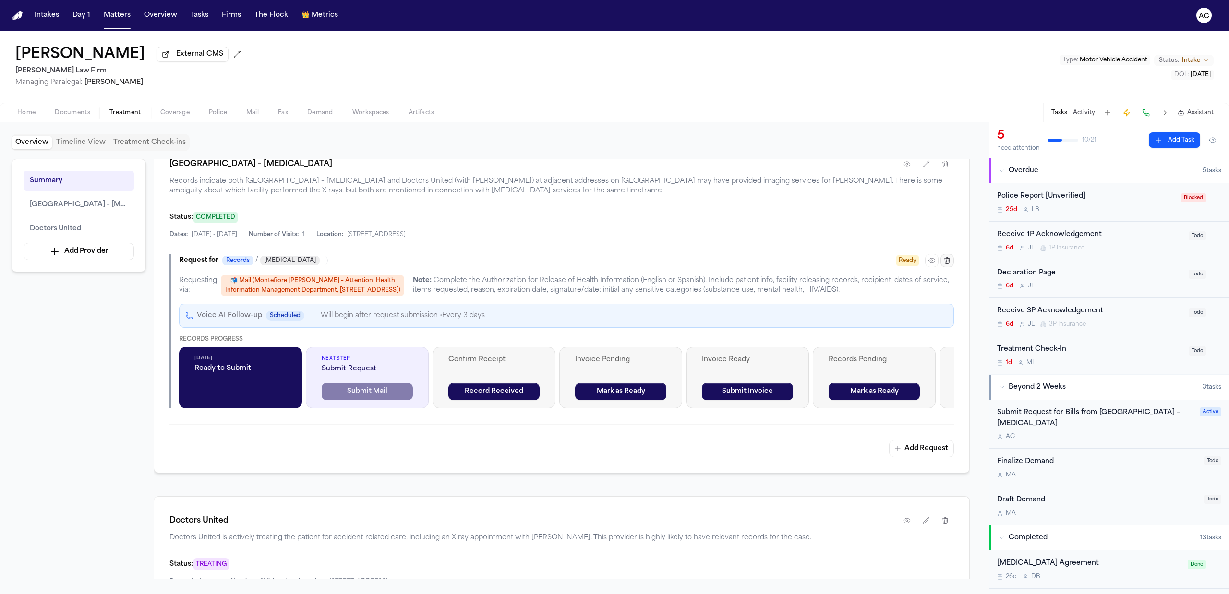
click at [949, 257] on button "button" at bounding box center [946, 260] width 13 height 13
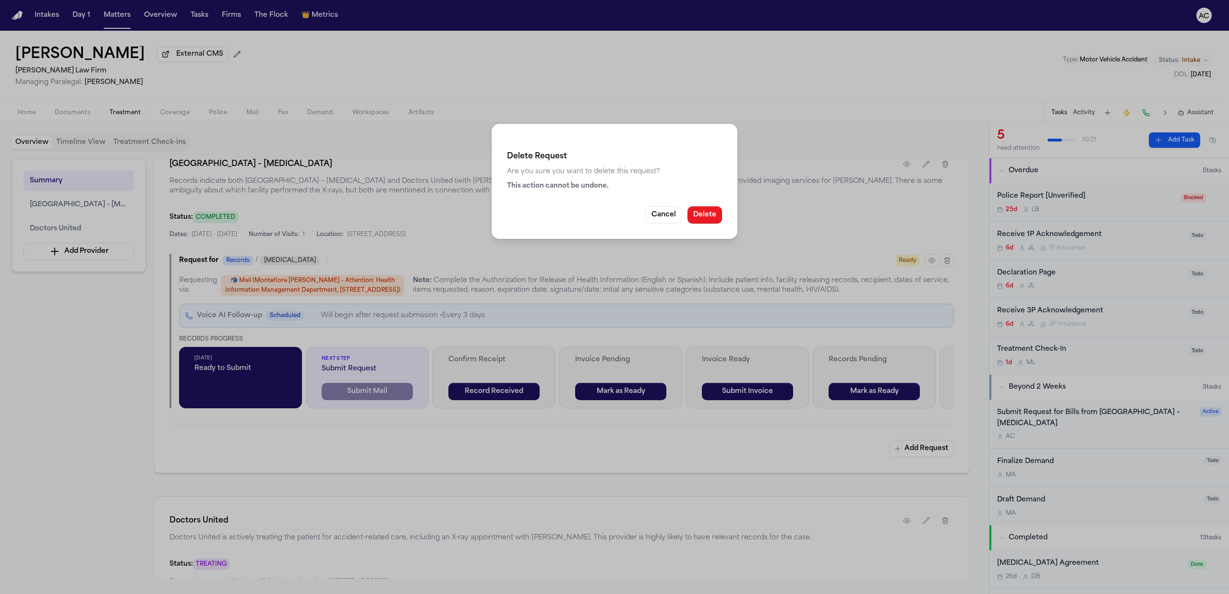
click at [712, 220] on button "Delete" at bounding box center [704, 214] width 35 height 17
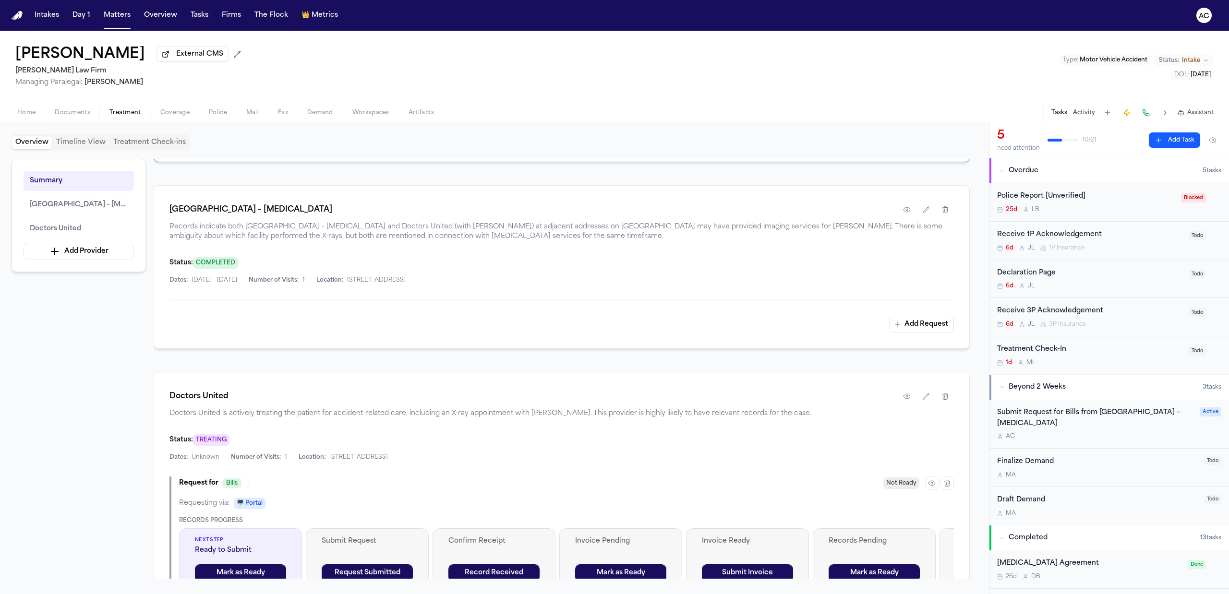
scroll to position [168, 0]
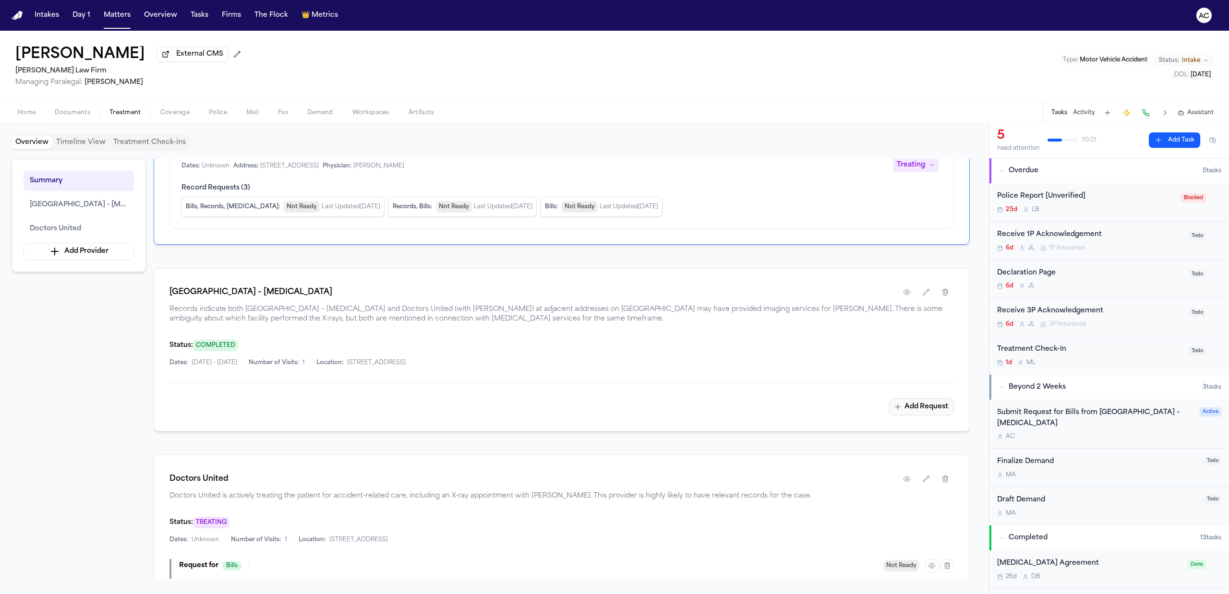
click at [925, 406] on button "Add Request" at bounding box center [921, 406] width 65 height 17
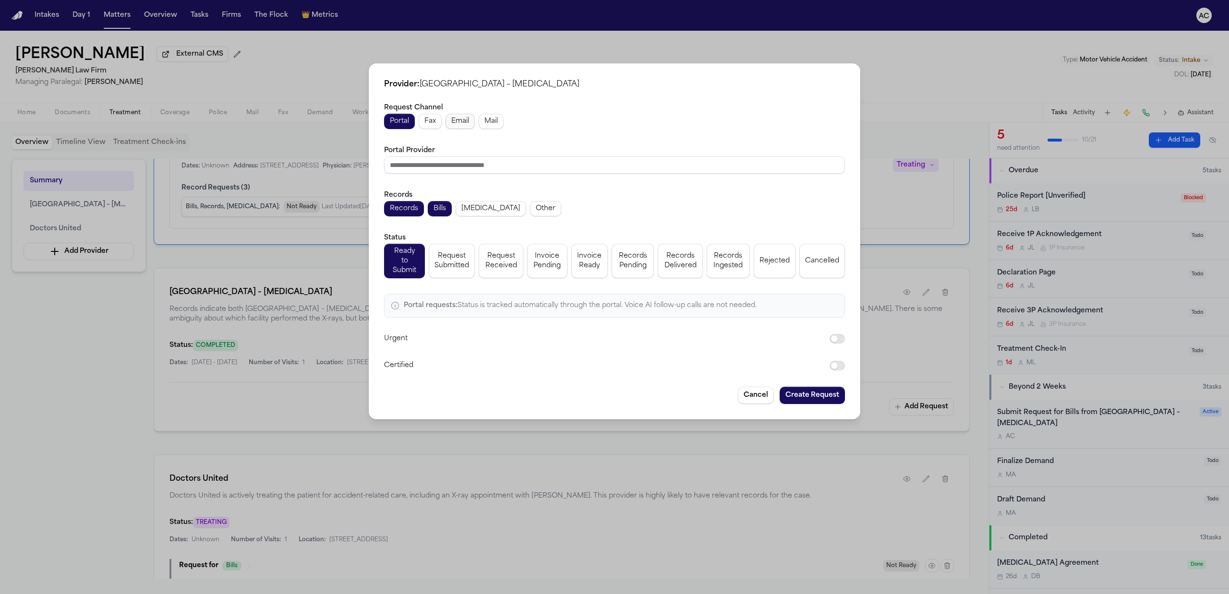
click at [464, 126] on span "Email" at bounding box center [460, 122] width 18 height 10
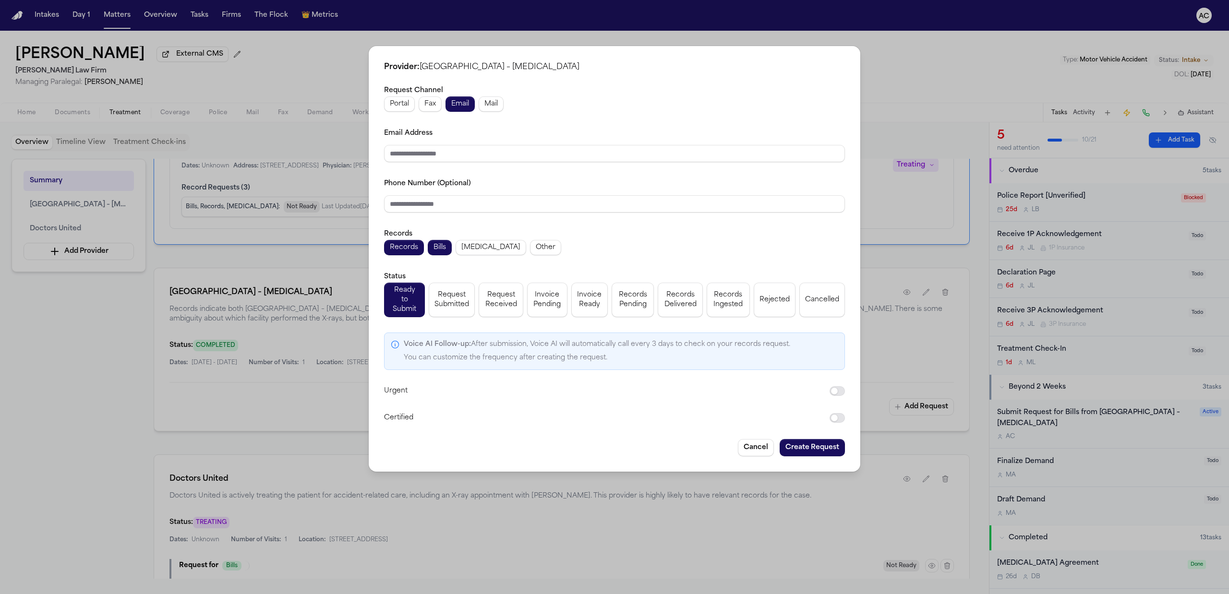
click at [503, 117] on div "Request Channel Portal Fax Email Mail Email Address Phone Number (Optional) Rec…" at bounding box center [614, 253] width 461 height 339
click at [493, 108] on span "Mail" at bounding box center [490, 104] width 13 height 10
drag, startPoint x: 733, startPoint y: 153, endPoint x: 250, endPoint y: 125, distance: 483.2
click at [251, 125] on div "**********" at bounding box center [614, 297] width 1229 height 594
paste input "*******"
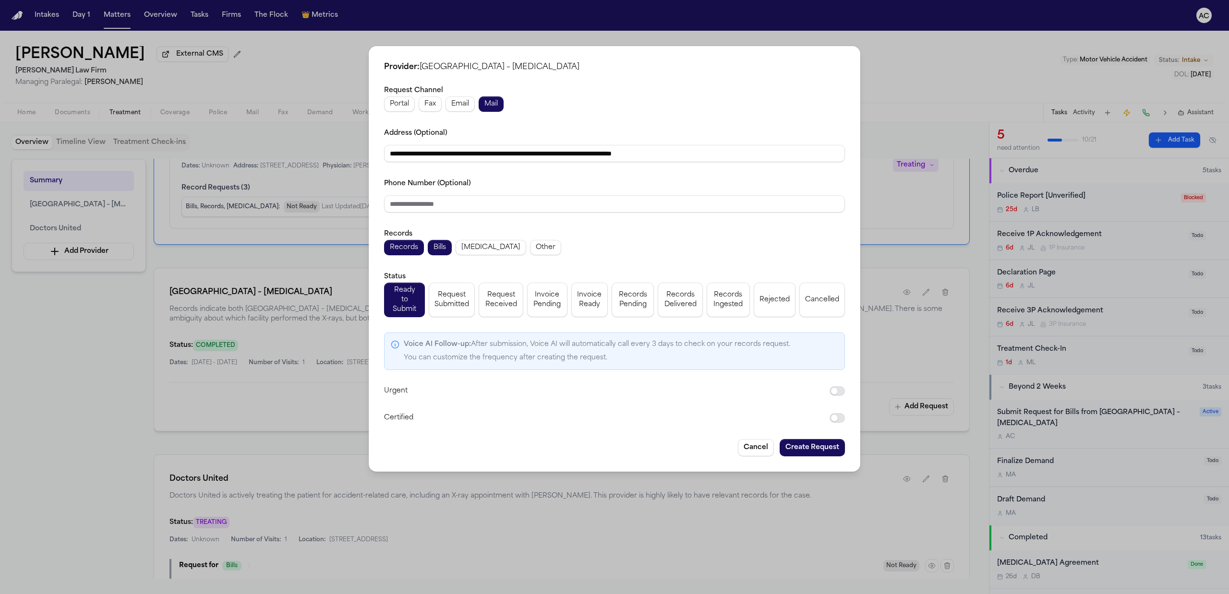
type input "**********"
click at [619, 181] on div "Phone Number (Optional)" at bounding box center [614, 195] width 461 height 35
click at [478, 255] on button "[MEDICAL_DATA]" at bounding box center [491, 247] width 71 height 15
click at [451, 296] on span "Request Submitted" at bounding box center [451, 299] width 35 height 19
click at [823, 446] on button "Create Request" at bounding box center [812, 447] width 65 height 17
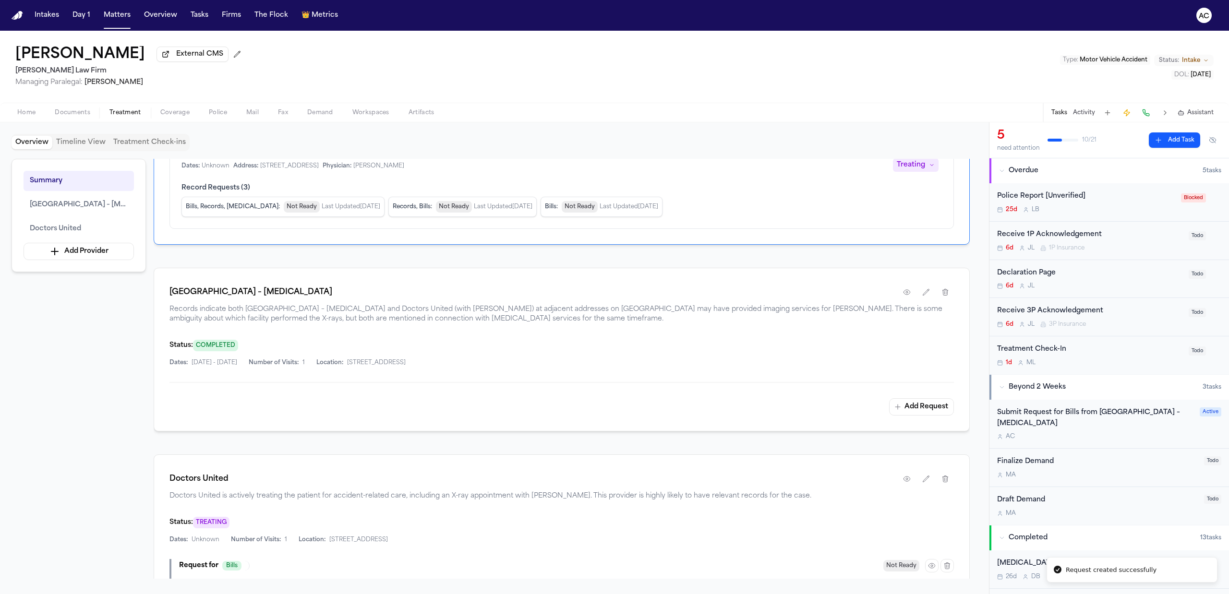
scroll to position [192, 0]
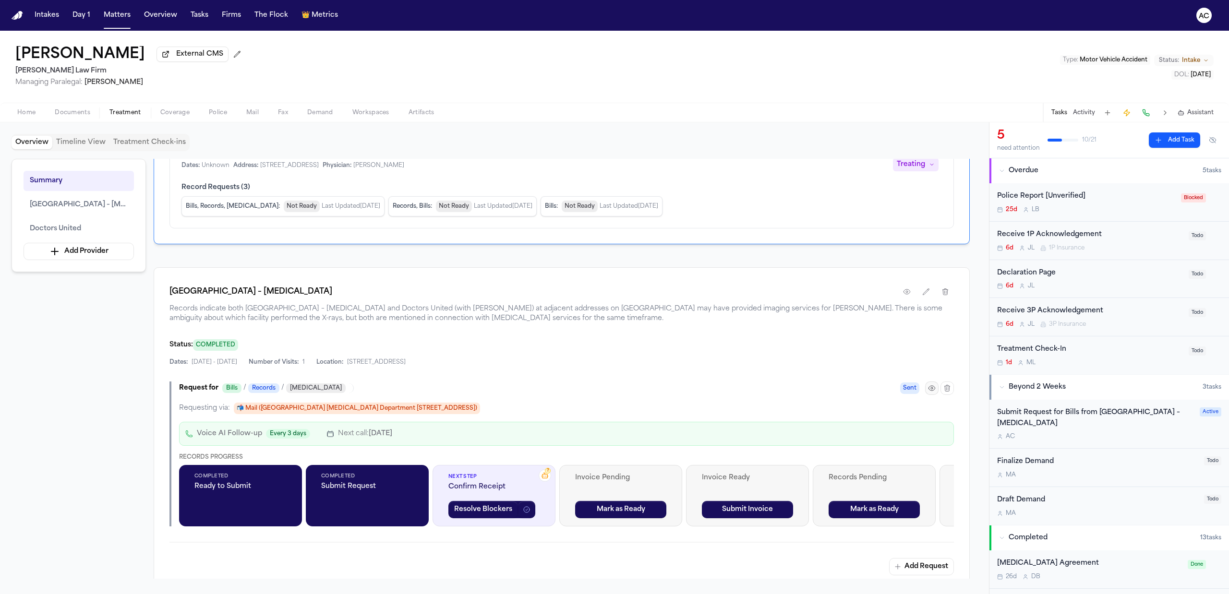
click at [930, 389] on icon "button" at bounding box center [932, 389] width 8 height 8
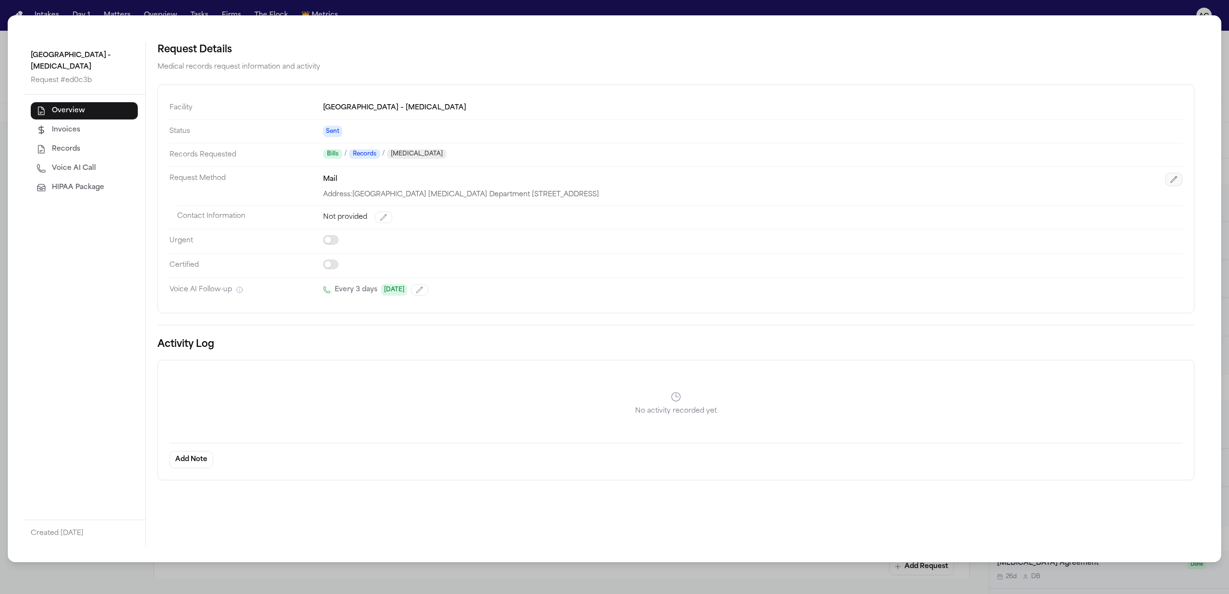
click at [1176, 178] on icon "button" at bounding box center [1174, 180] width 8 height 8
select select "****"
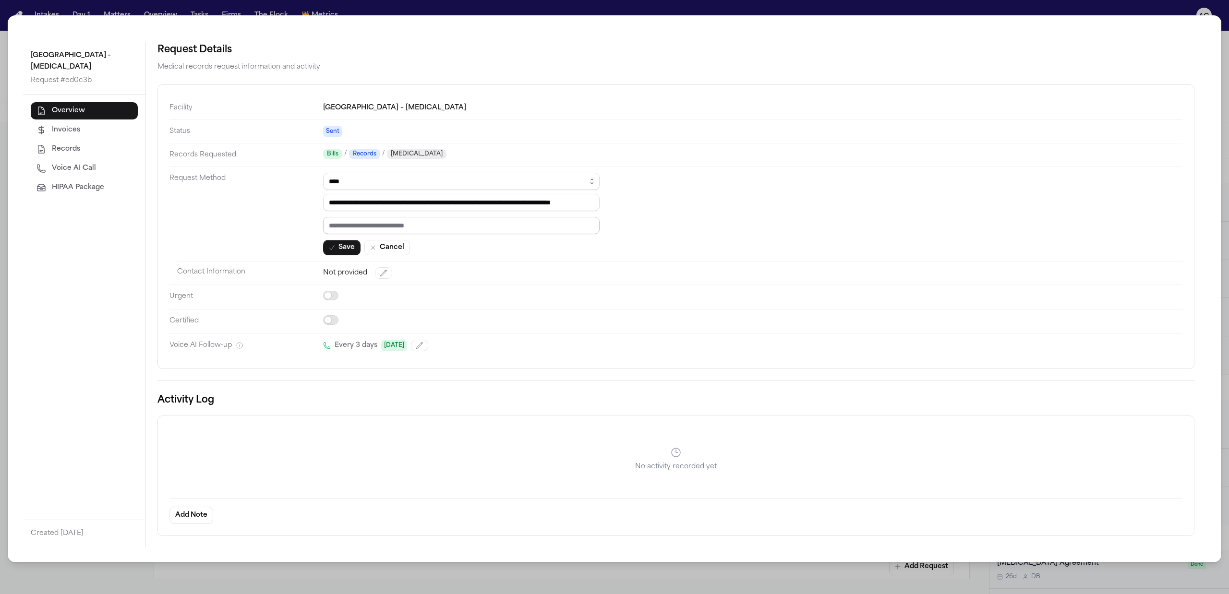
click at [361, 232] on input "text" at bounding box center [461, 225] width 276 height 17
paste input "*********"
type input "*********"
click at [338, 248] on button "Save" at bounding box center [341, 247] width 37 height 15
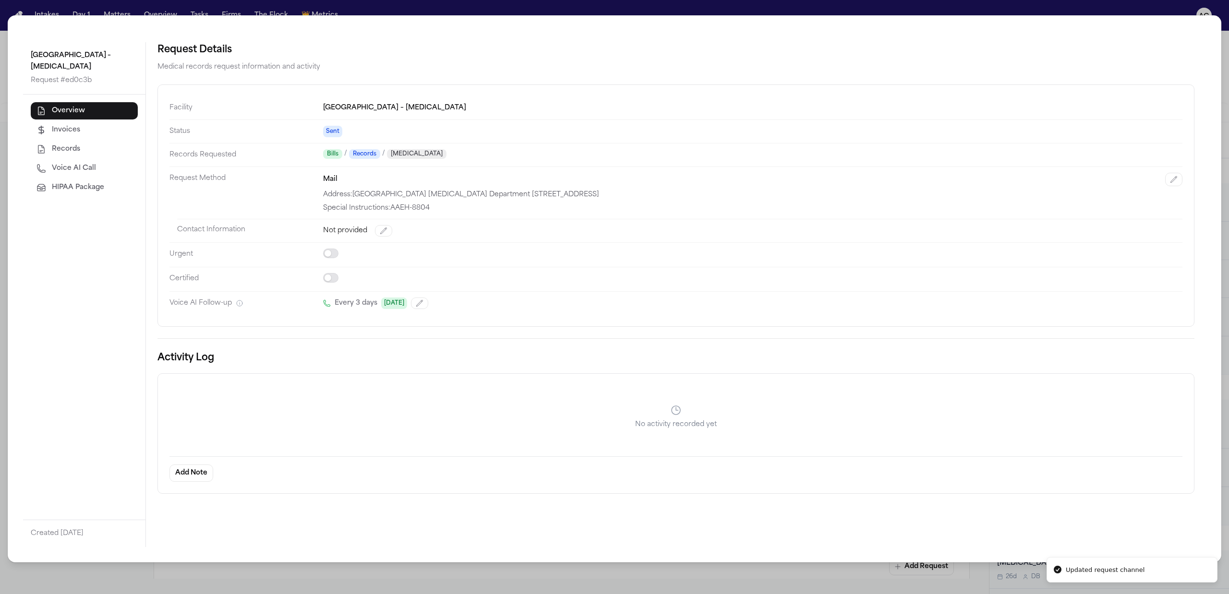
click at [1228, 54] on div "Montefiore Wakefield Hospital – Radiology Request # ed0c3b Overview Invoices Re…" at bounding box center [614, 297] width 1229 height 594
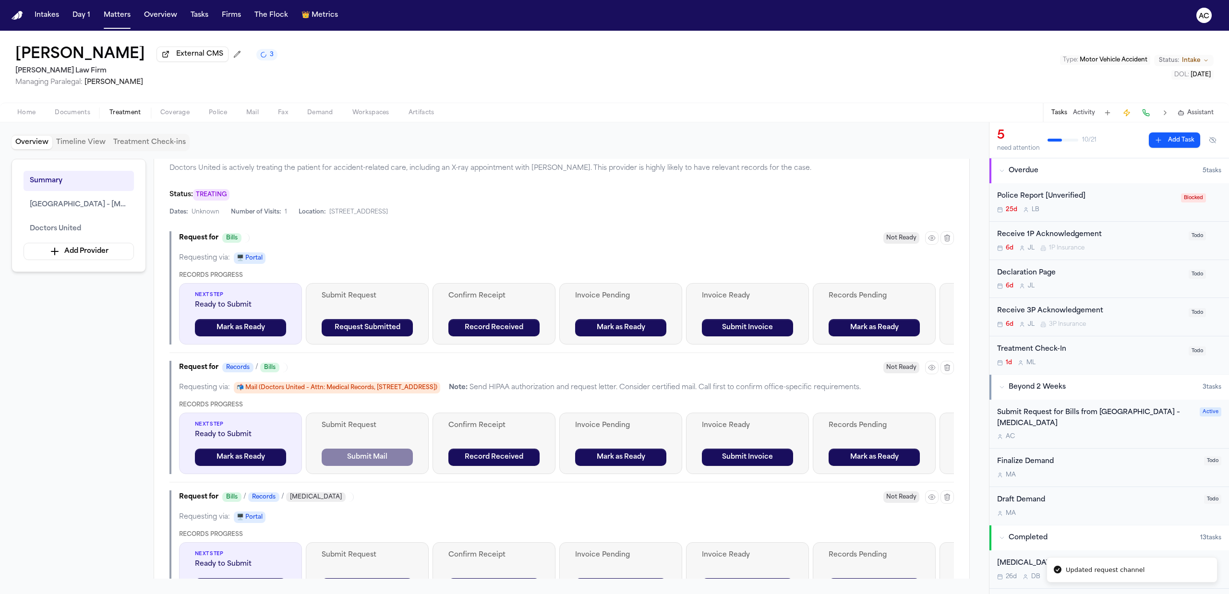
scroll to position [704, 0]
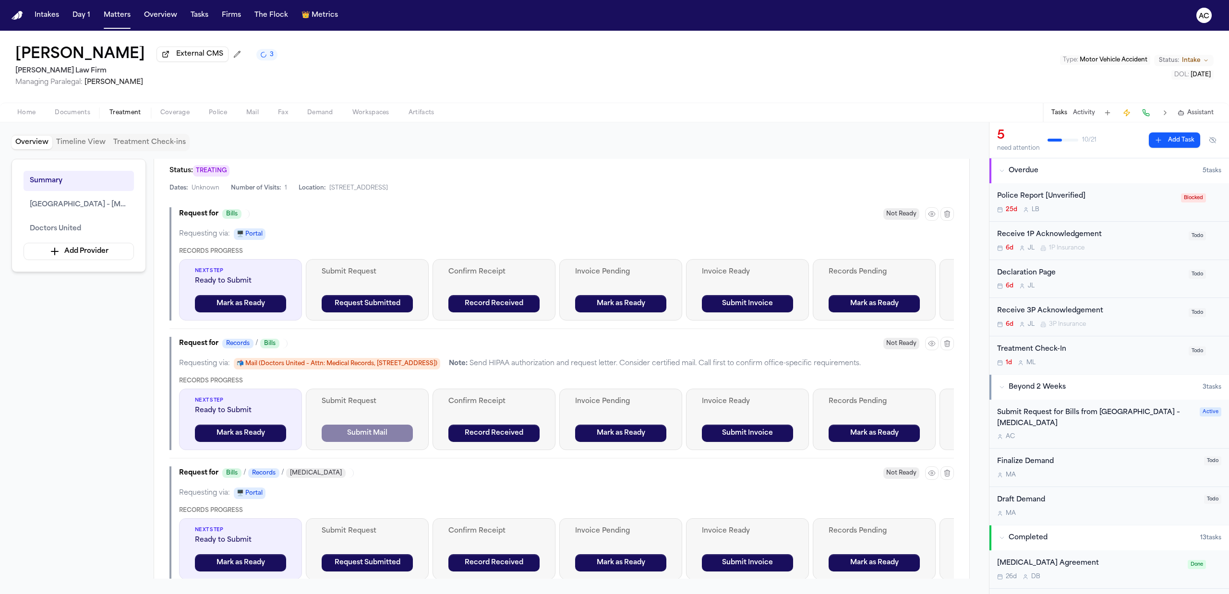
click at [1062, 416] on div "Submit Request for Bills from Montefiore Wakefield Hospital – Radiology" at bounding box center [1095, 419] width 197 height 22
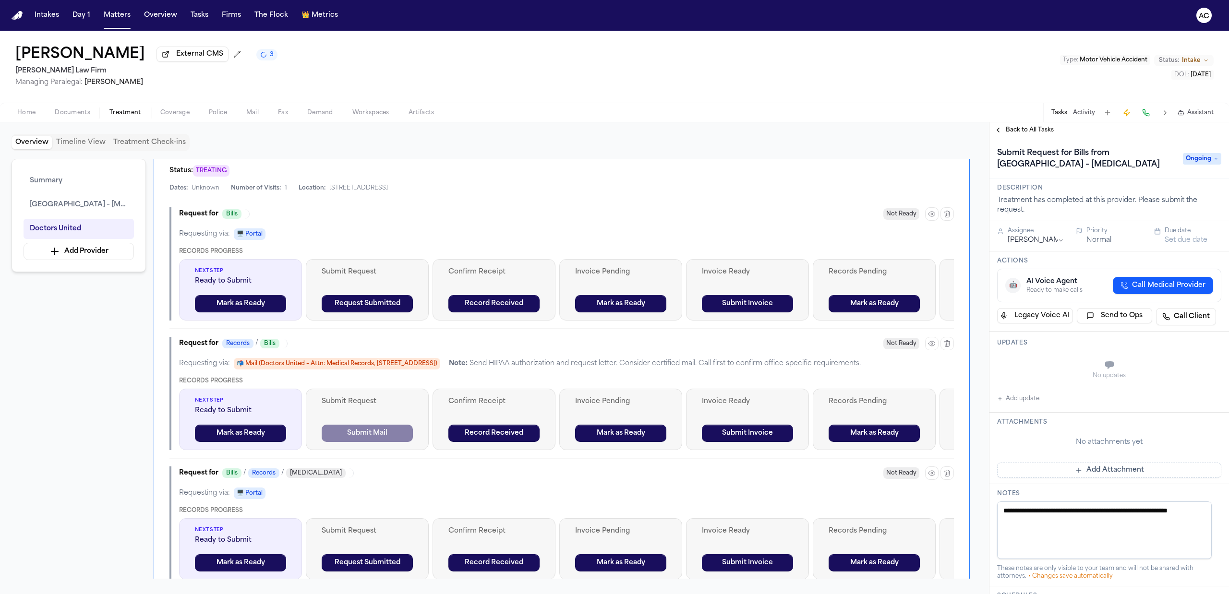
click at [1190, 159] on span "Ongoing" at bounding box center [1202, 159] width 38 height 12
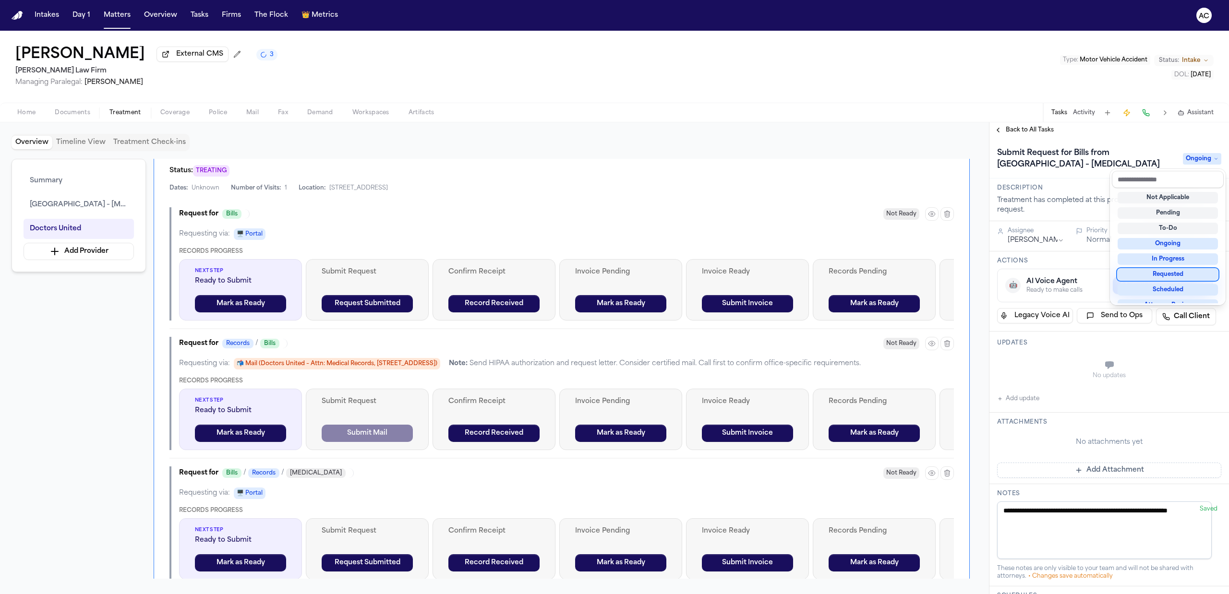
click at [1170, 271] on div "Requested" at bounding box center [1167, 275] width 100 height 12
click at [1024, 396] on div "**********" at bounding box center [1109, 457] width 240 height 638
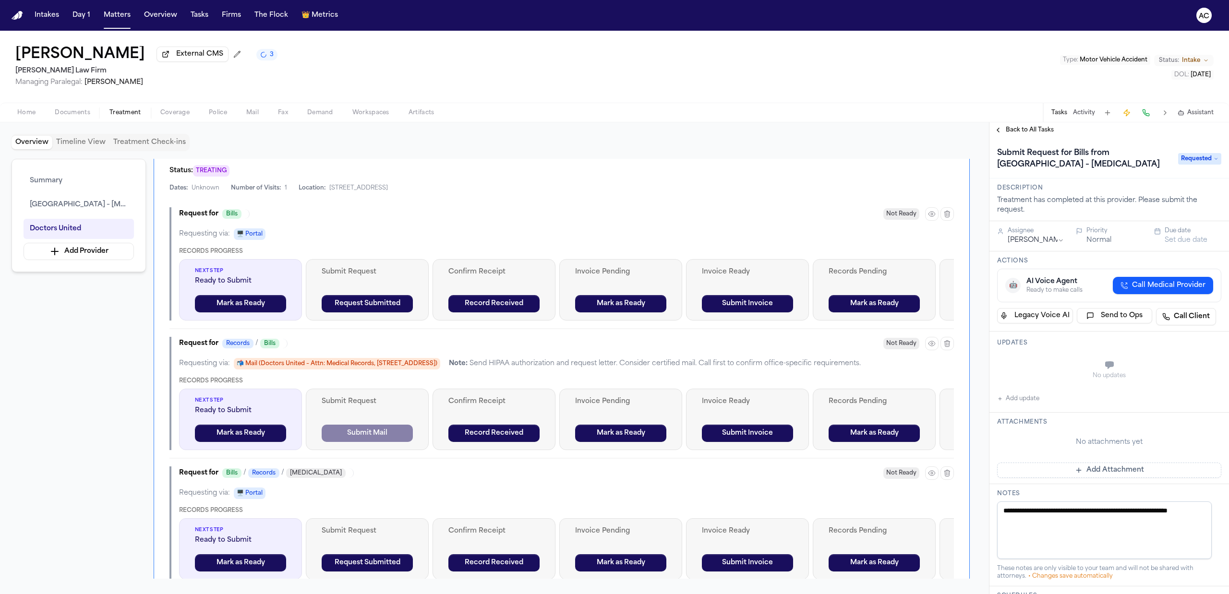
click at [1020, 399] on button "Add update" at bounding box center [1018, 399] width 42 height 12
click at [1018, 391] on button "Private" at bounding box center [1016, 389] width 8 height 8
click at [1024, 361] on textarea "Add your update" at bounding box center [1114, 366] width 205 height 19
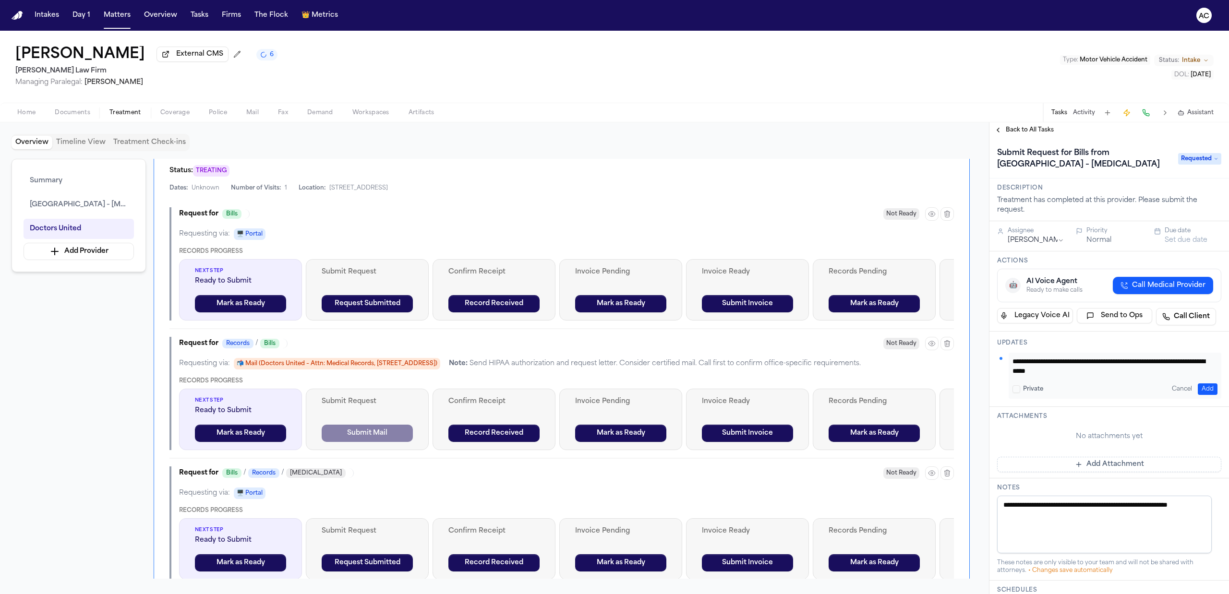
click at [1112, 372] on textarea "**********" at bounding box center [1109, 366] width 195 height 19
type textarea "**********"
click at [1205, 387] on button "Add" at bounding box center [1208, 390] width 20 height 12
click at [1031, 126] on span "Back to All Tasks" at bounding box center [1030, 130] width 48 height 8
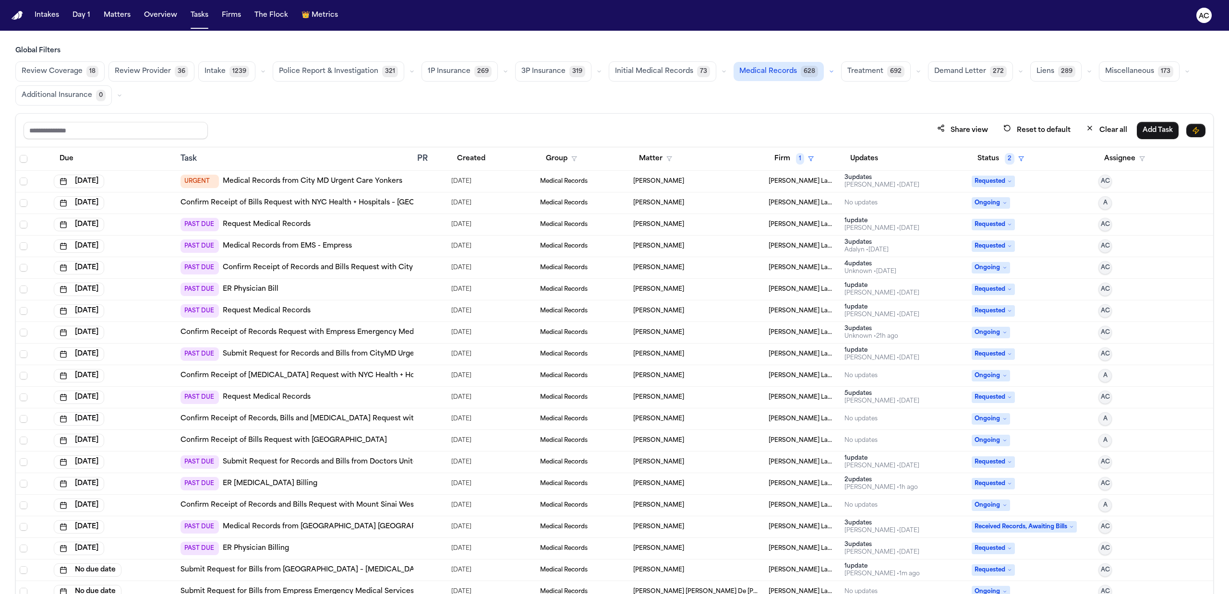
click at [349, 374] on link "Confirm Receipt of [MEDICAL_DATA] Request with NYC Health + Hospitals – [GEOGRA…" at bounding box center [349, 376] width 338 height 10
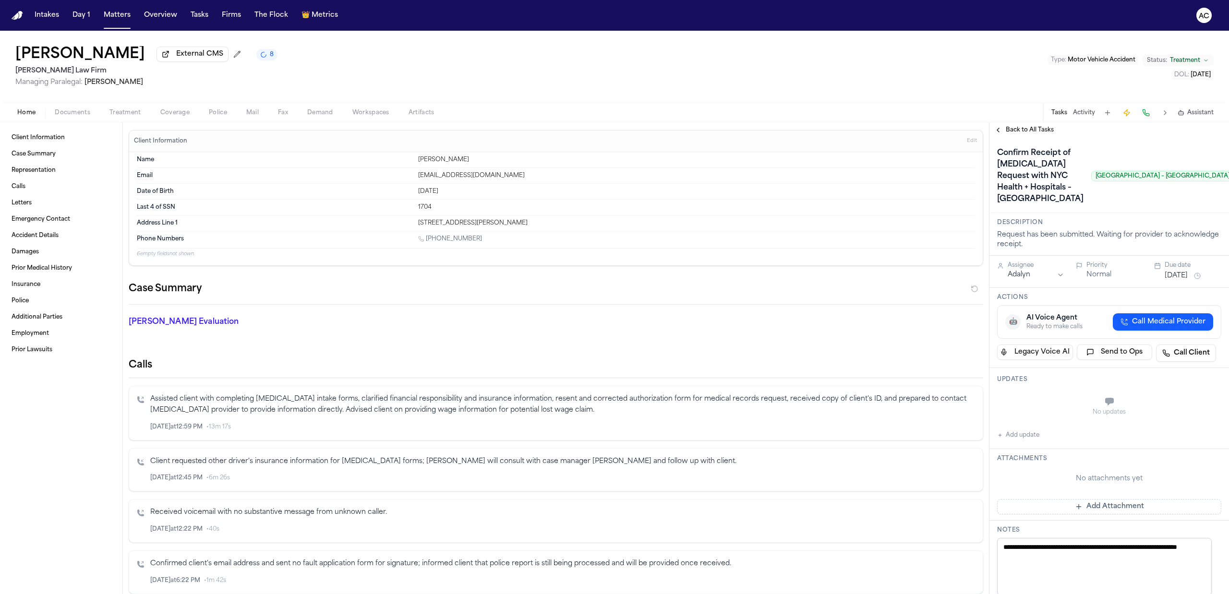
click at [1173, 327] on span "Call Medical Provider" at bounding box center [1168, 322] width 73 height 10
click at [133, 118] on span "button" at bounding box center [125, 118] width 43 height 1
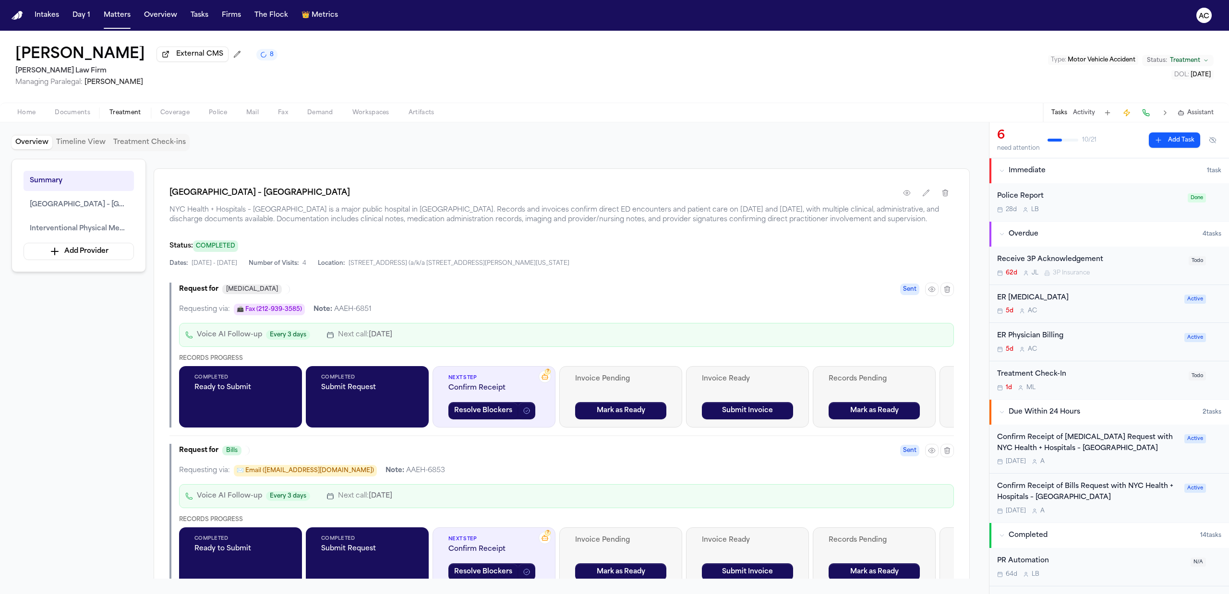
scroll to position [320, 0]
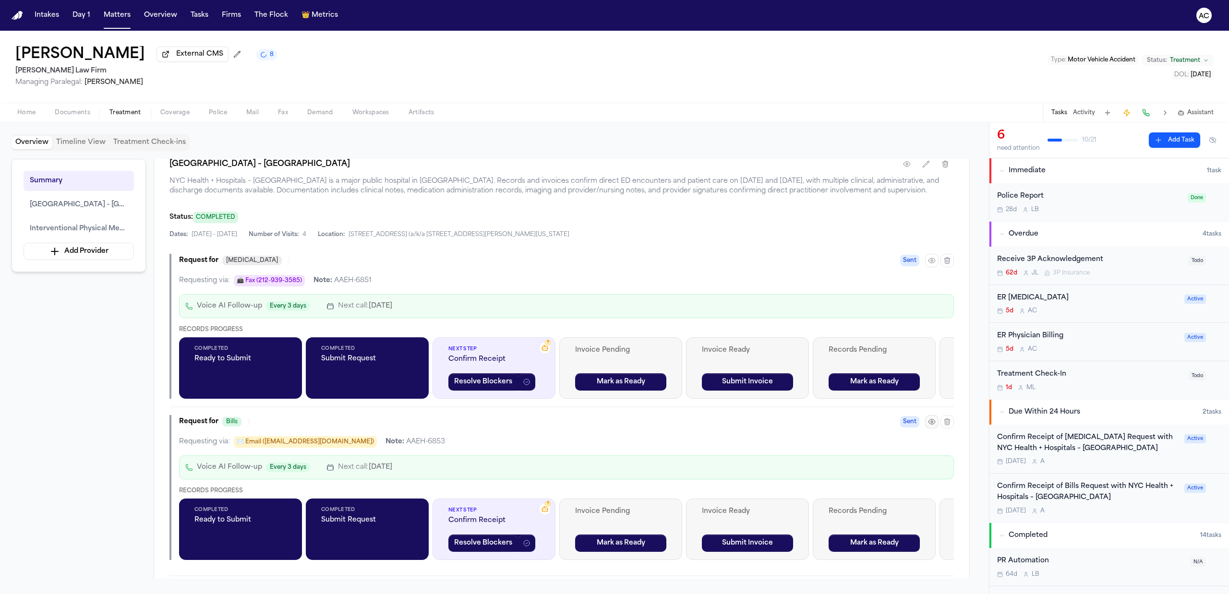
click at [928, 424] on icon "button" at bounding box center [932, 422] width 8 height 8
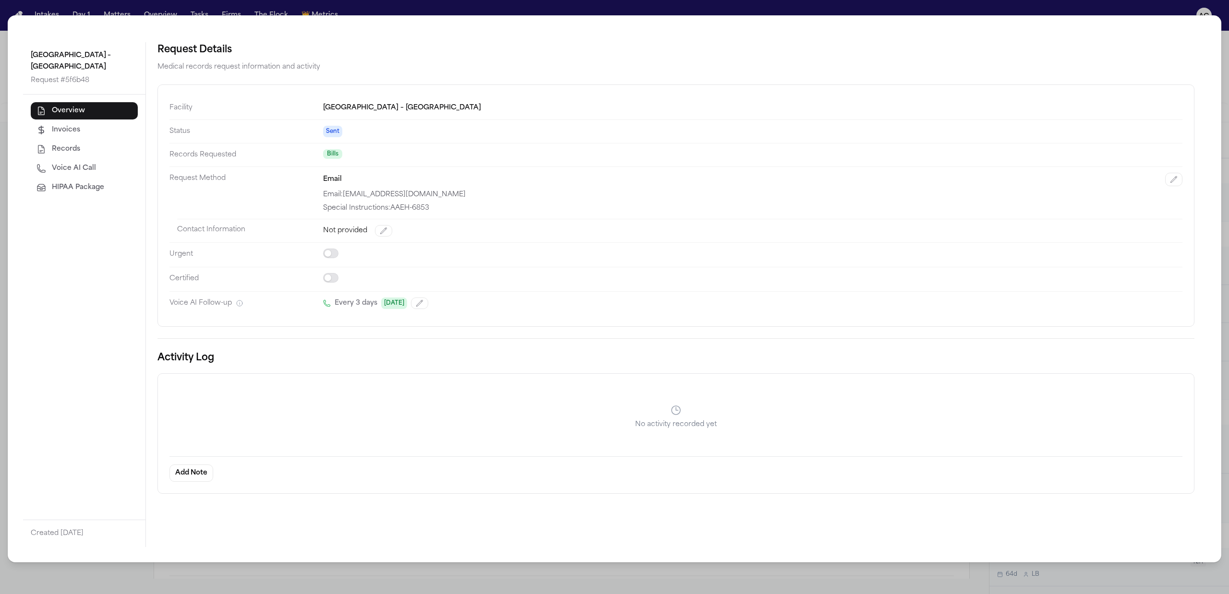
drag, startPoint x: 486, startPoint y: 194, endPoint x: 346, endPoint y: 191, distance: 140.2
click at [346, 191] on div "Email: harlemitemizedbillrequests@nychhc.org" at bounding box center [752, 195] width 859 height 10
copy div "harlemitemizedbillrequests@nychhc.org"
click at [108, 167] on button "Voice AI Call" at bounding box center [84, 168] width 107 height 17
select select "*****"
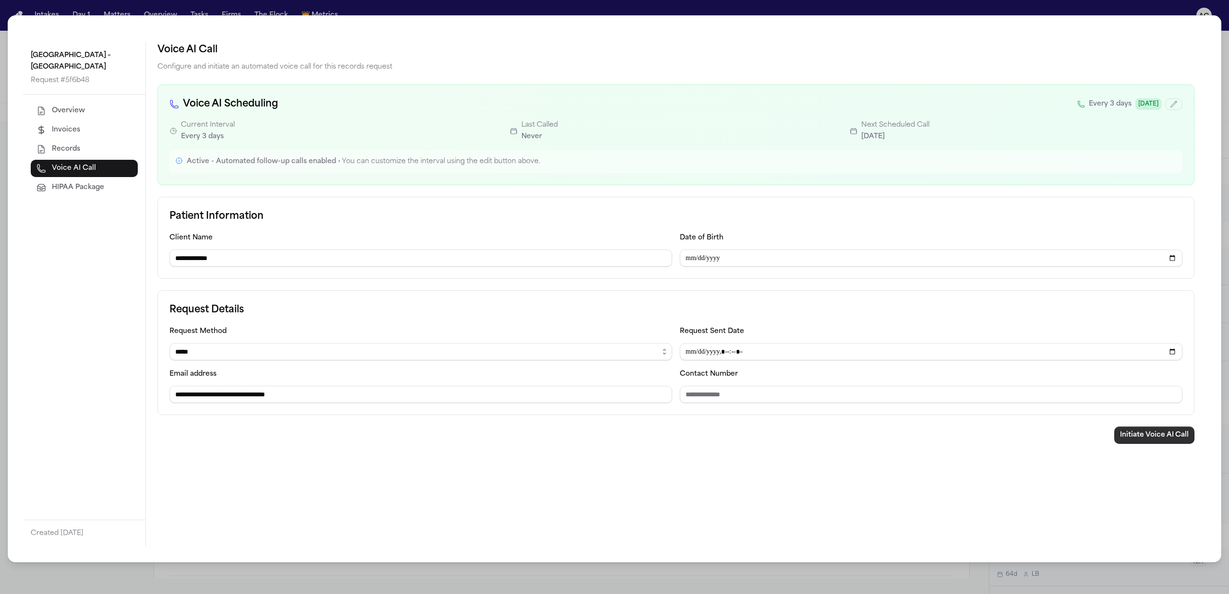
click at [1137, 438] on button "Initiate Voice AI Call" at bounding box center [1154, 435] width 80 height 17
click at [1224, 60] on div "**********" at bounding box center [614, 297] width 1229 height 594
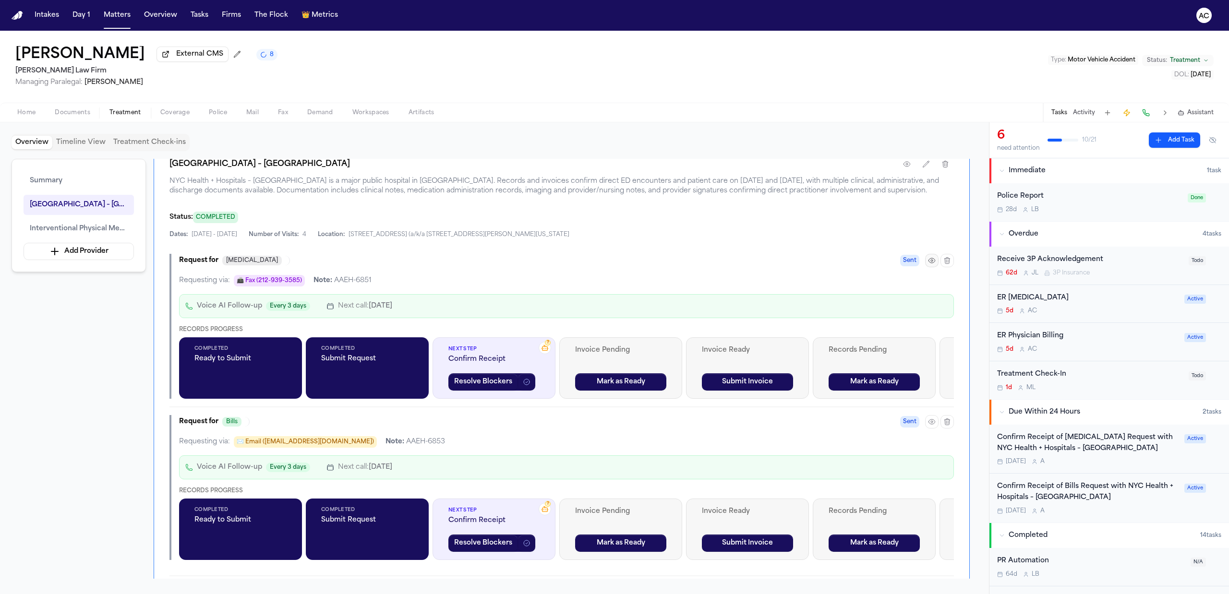
click at [928, 262] on icon "button" at bounding box center [932, 261] width 8 height 8
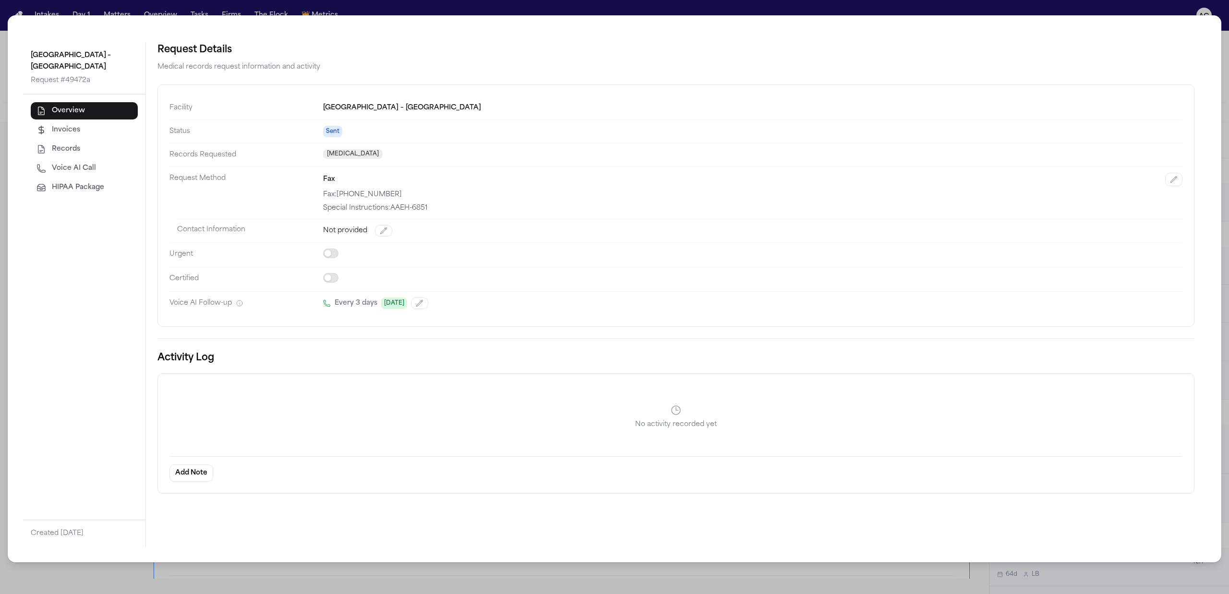
drag, startPoint x: 78, startPoint y: 171, endPoint x: 85, endPoint y: 169, distance: 7.3
click at [77, 171] on span "Voice AI Call" at bounding box center [74, 169] width 44 height 10
select select "***"
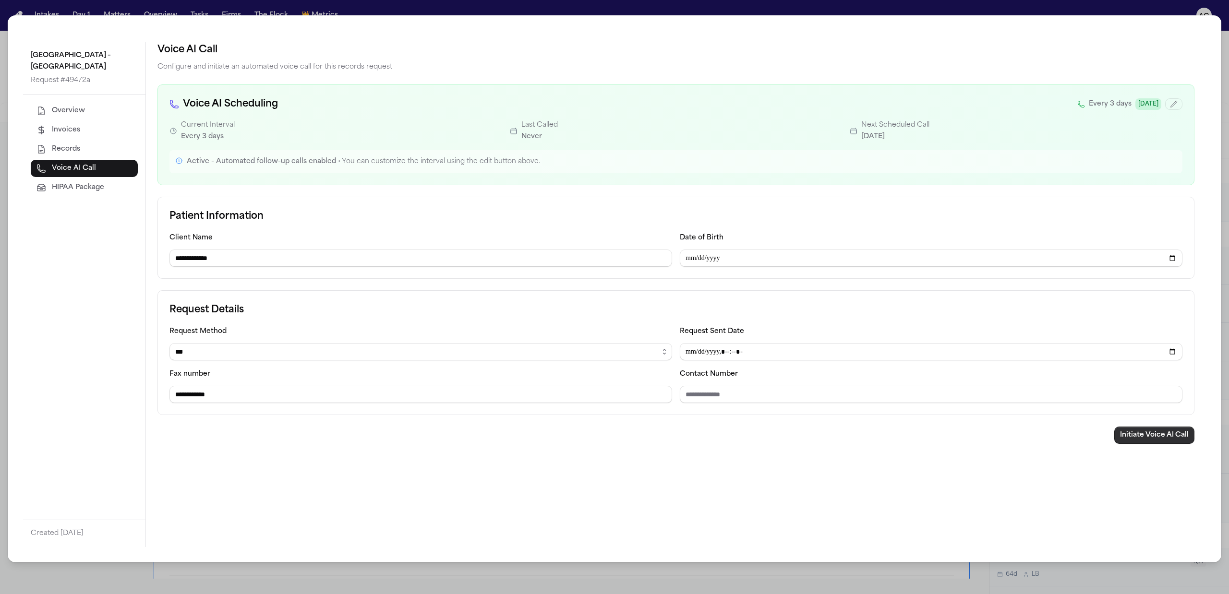
click at [1174, 437] on button "Initiate Voice AI Call" at bounding box center [1154, 435] width 80 height 17
click at [1120, 6] on div "**********" at bounding box center [614, 297] width 1229 height 594
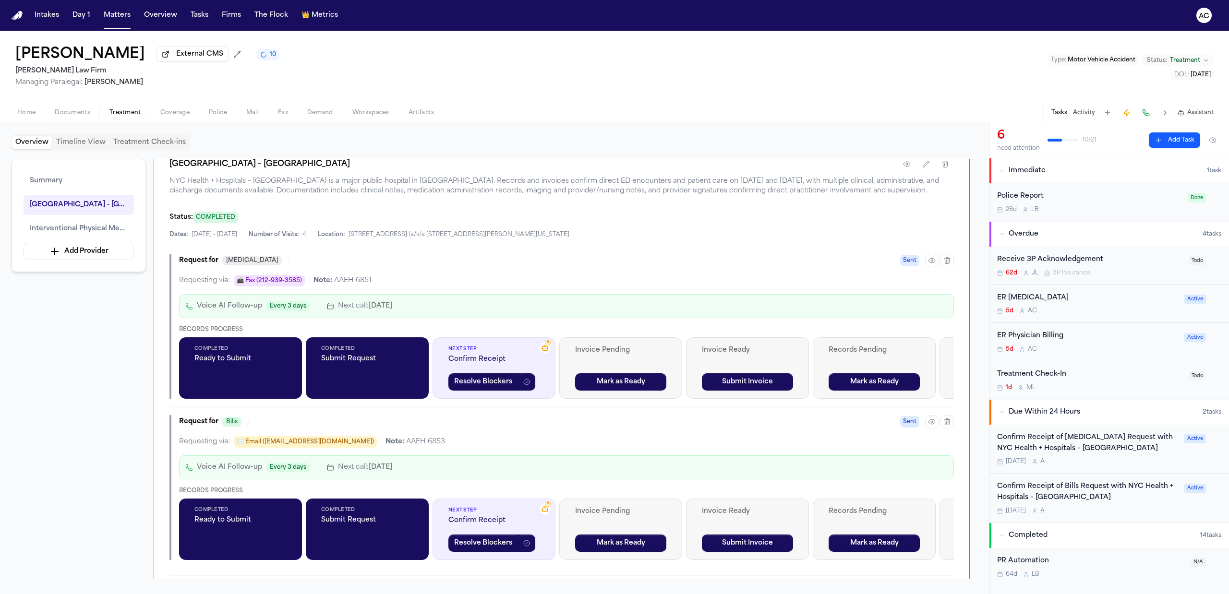
click at [1020, 300] on div "ER Radiology" at bounding box center [1087, 298] width 181 height 11
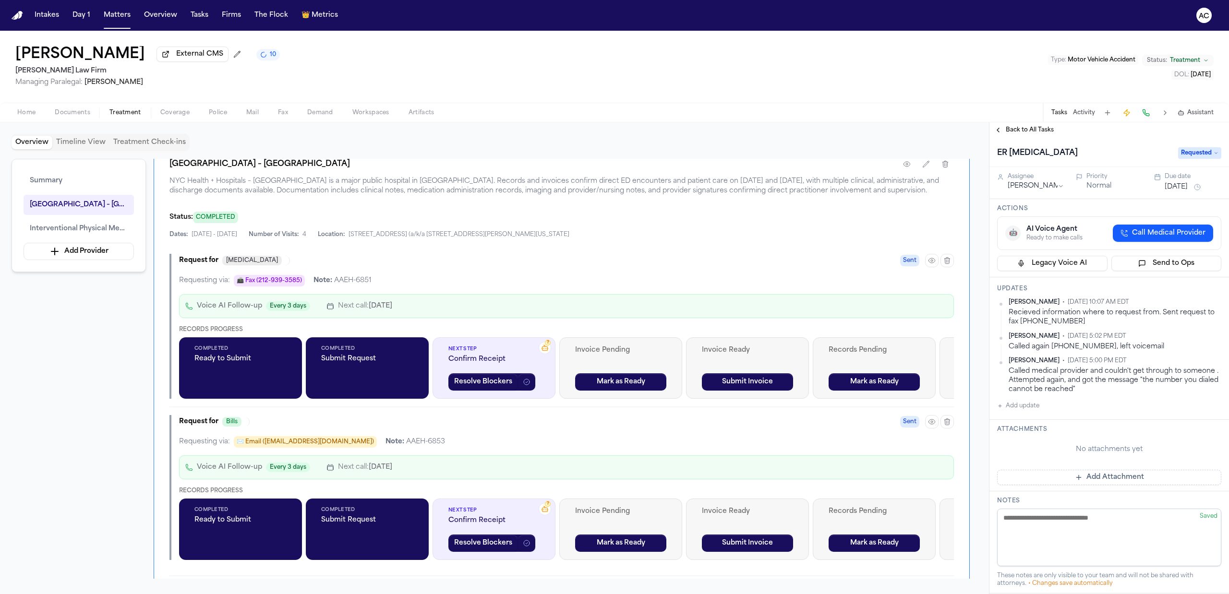
click at [1028, 130] on span "Back to All Tasks" at bounding box center [1030, 130] width 48 height 8
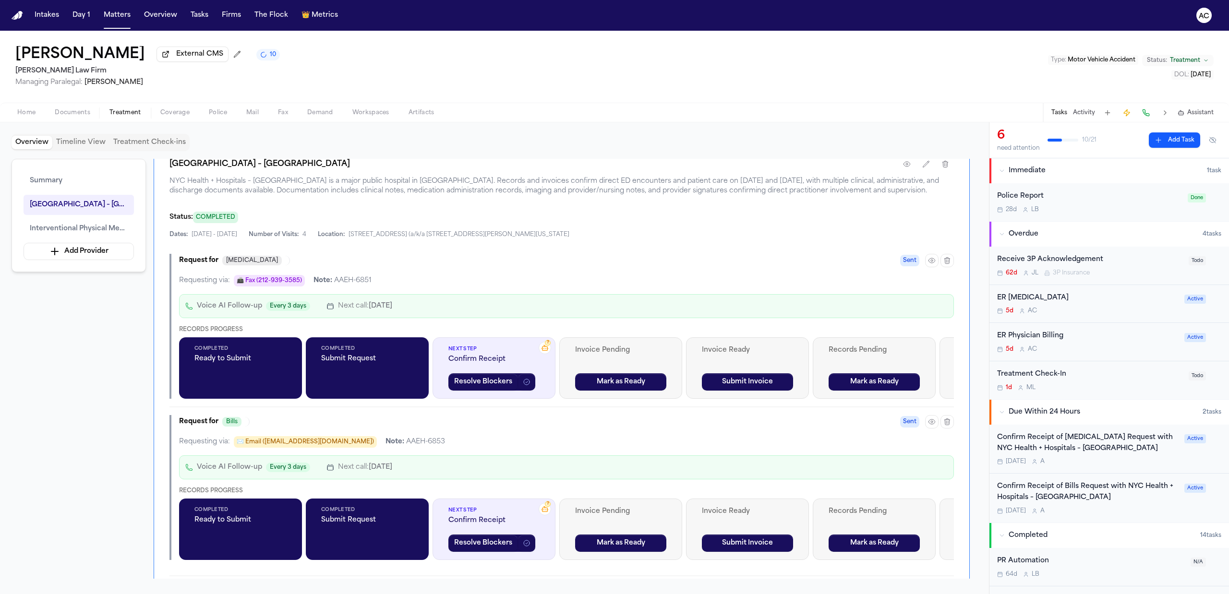
click at [1036, 337] on div "ER Physician Billing" at bounding box center [1087, 336] width 181 height 11
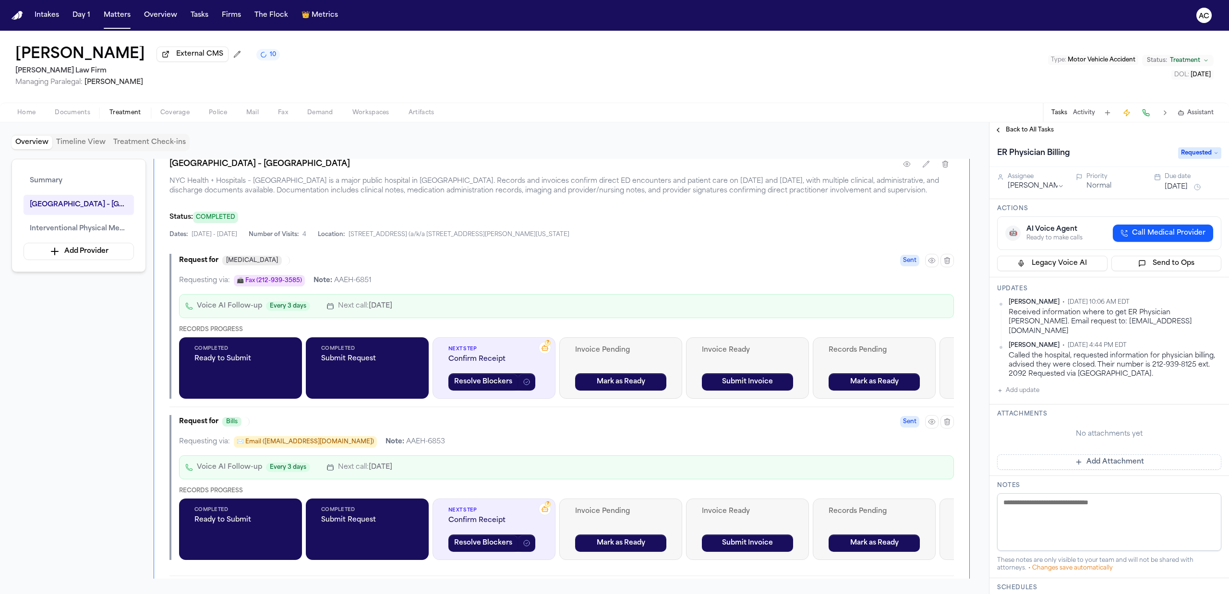
click at [1021, 125] on div "Back to All Tasks" at bounding box center [1109, 129] width 240 height 15
click at [1027, 127] on span "Back to All Tasks" at bounding box center [1030, 130] width 48 height 8
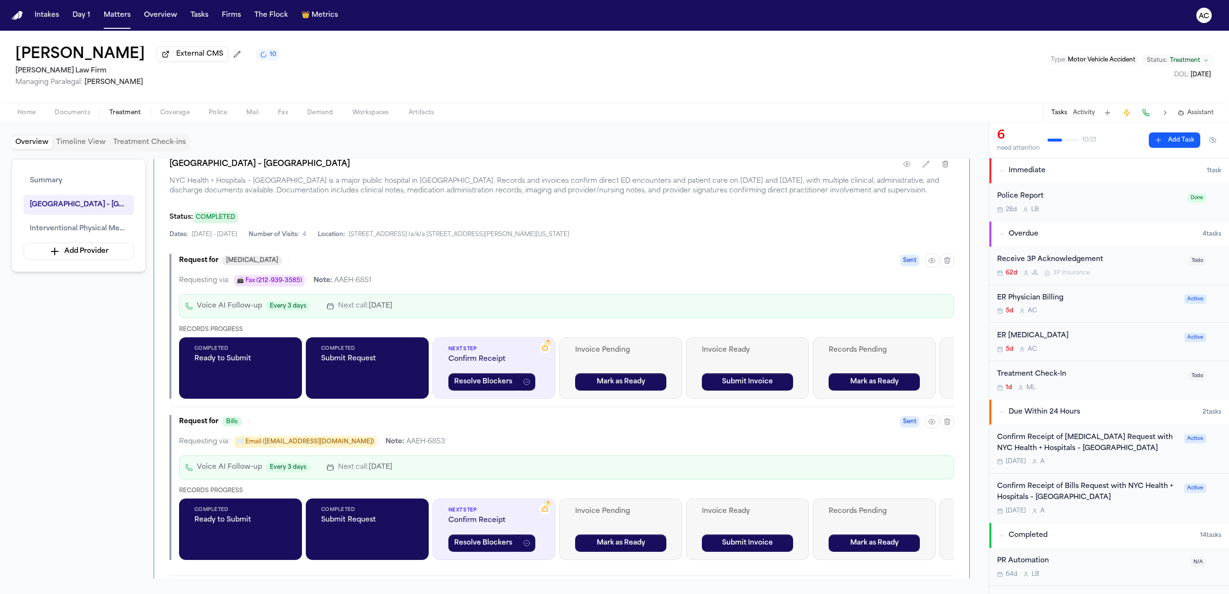
click at [1055, 440] on div "Confirm Receipt of Radiology Request with NYC Health + Hospitals – Harlem Hospi…" at bounding box center [1087, 444] width 181 height 22
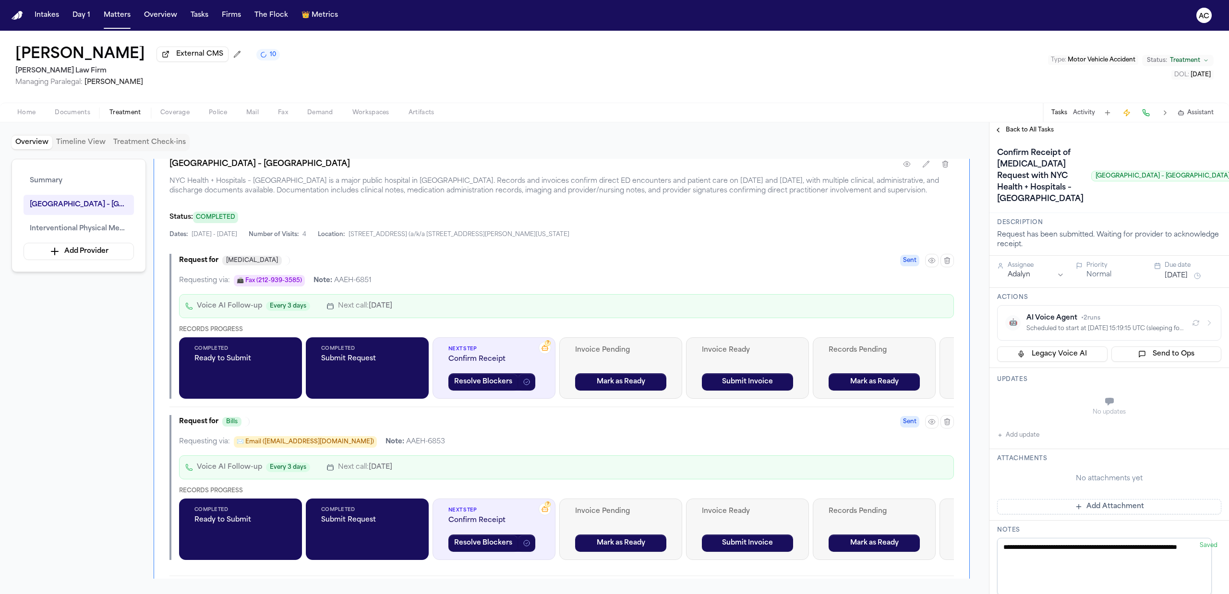
click at [1008, 441] on button "Add update" at bounding box center [1018, 436] width 42 height 12
click at [1017, 430] on button "Private" at bounding box center [1016, 426] width 8 height 8
drag, startPoint x: 1039, startPoint y: 475, endPoint x: 1043, endPoint y: 473, distance: 4.9
click at [1038, 412] on textarea "Add your update" at bounding box center [1114, 402] width 205 height 19
type textarea "**********"
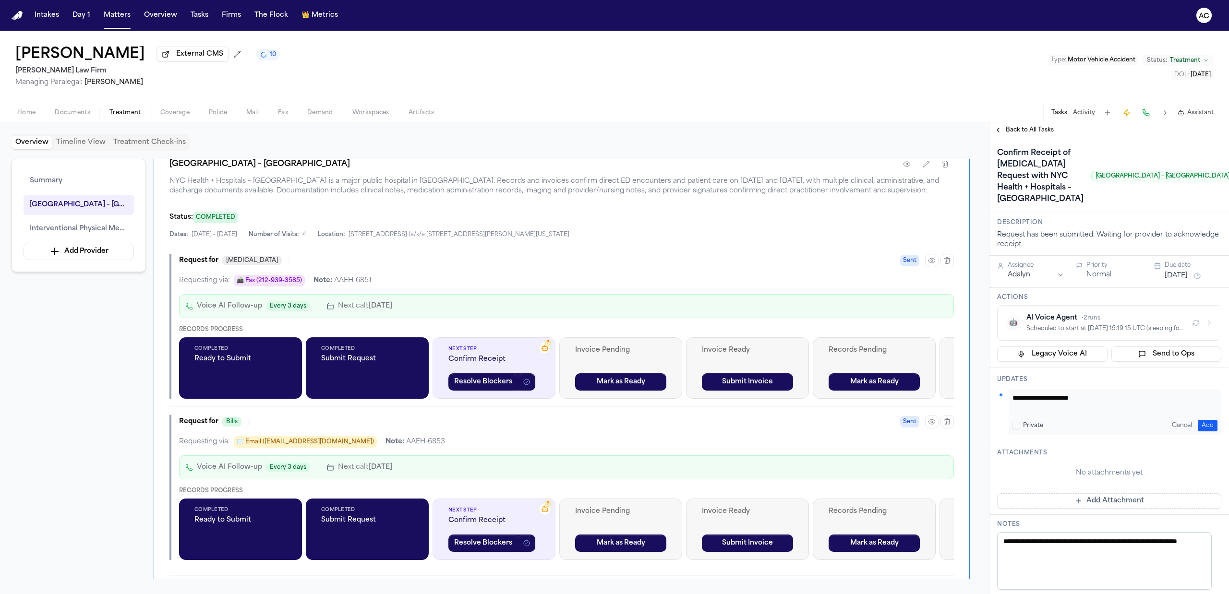
click at [1203, 432] on button "Add" at bounding box center [1208, 426] width 20 height 12
click at [1006, 127] on span "Back to All Tasks" at bounding box center [1030, 130] width 48 height 8
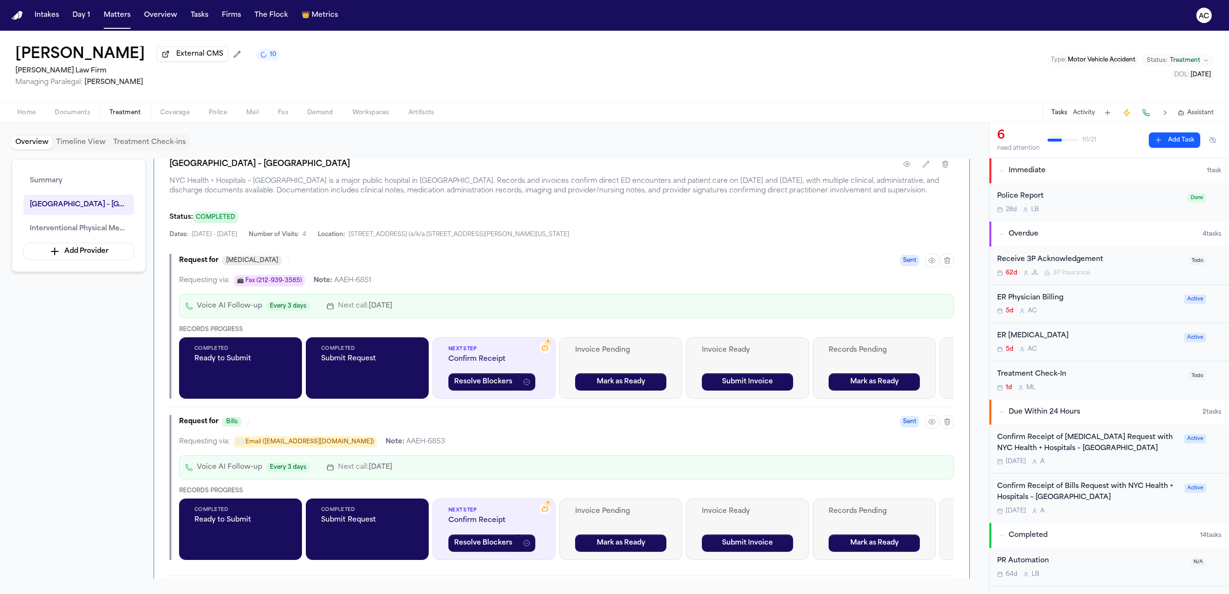
click at [1043, 500] on div "Confirm Receipt of Bills Request with NYC Health + Hospitals – Harlem Hospital …" at bounding box center [1087, 492] width 181 height 22
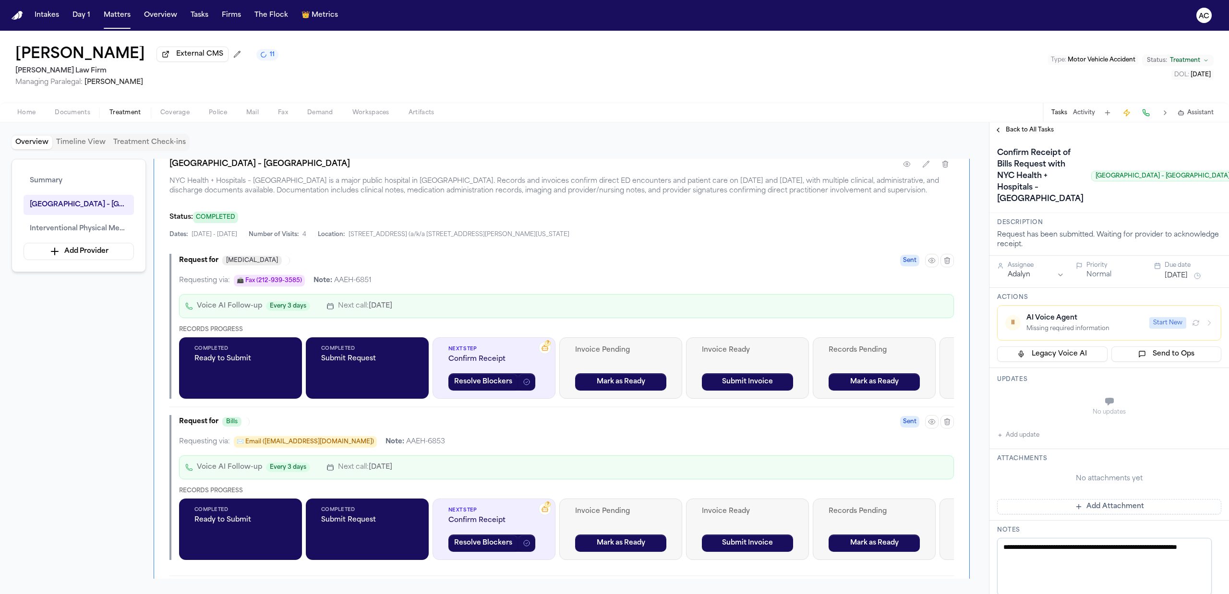
click at [1012, 441] on button "Add update" at bounding box center [1018, 436] width 42 height 12
drag, startPoint x: 1017, startPoint y: 494, endPoint x: 1050, endPoint y: 467, distance: 43.3
click at [1018, 430] on button "Private" at bounding box center [1016, 426] width 8 height 8
click at [1051, 412] on textarea "Add your update" at bounding box center [1114, 402] width 205 height 19
type textarea "**********"
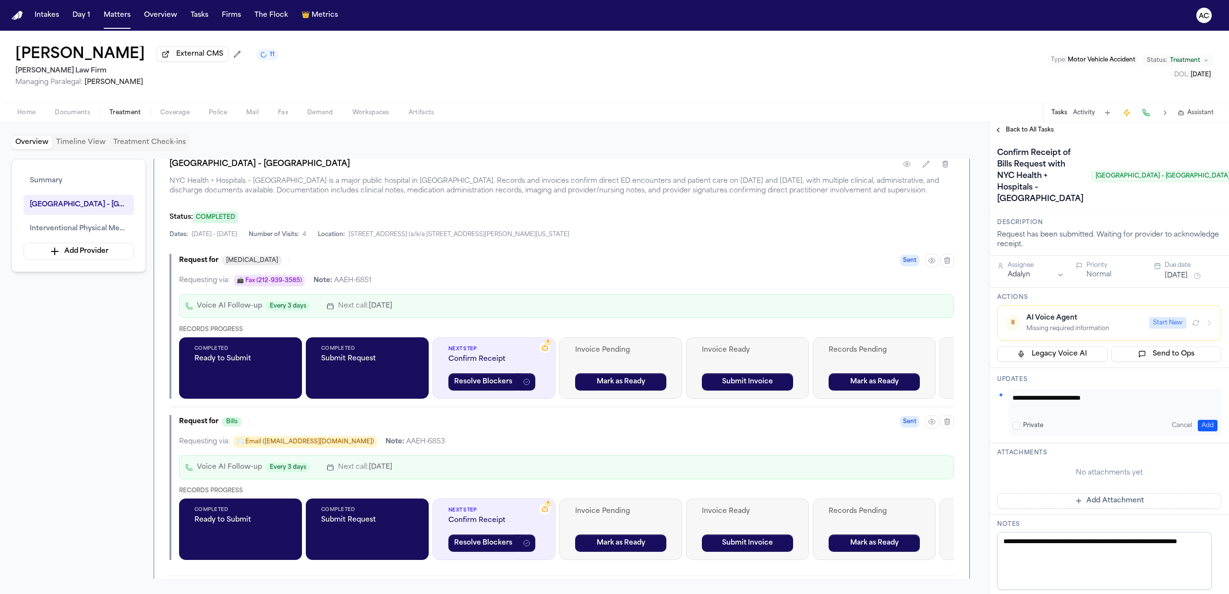
click at [1202, 432] on button "Add" at bounding box center [1208, 426] width 20 height 12
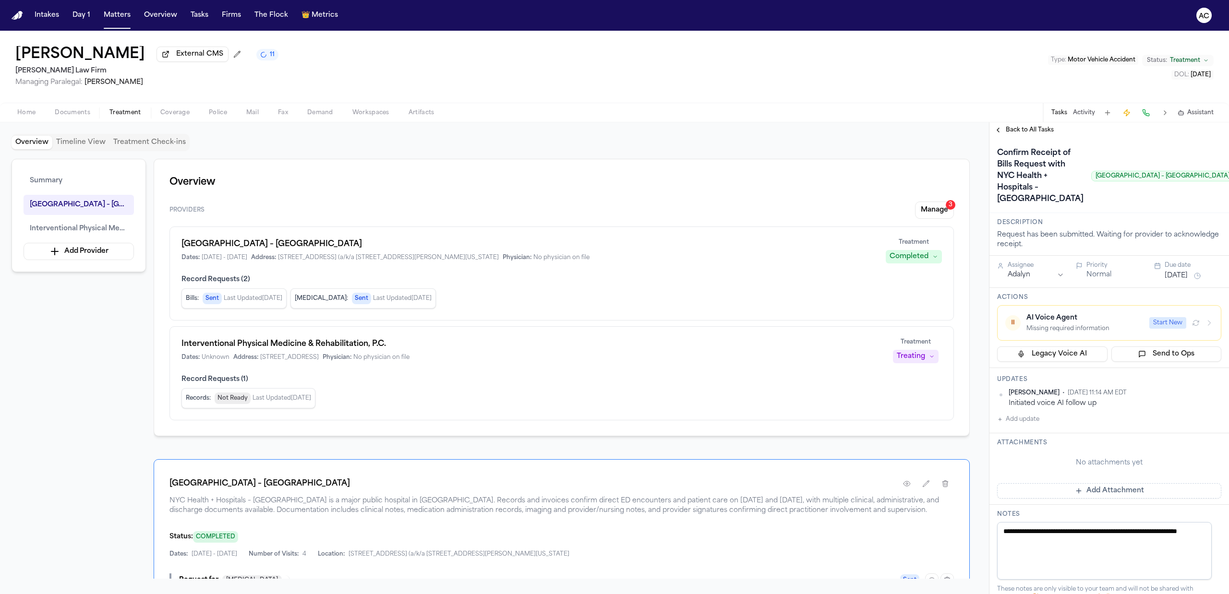
click at [1034, 125] on div "Back to All Tasks" at bounding box center [1109, 129] width 240 height 15
click at [1035, 127] on span "Back to All Tasks" at bounding box center [1030, 130] width 48 height 8
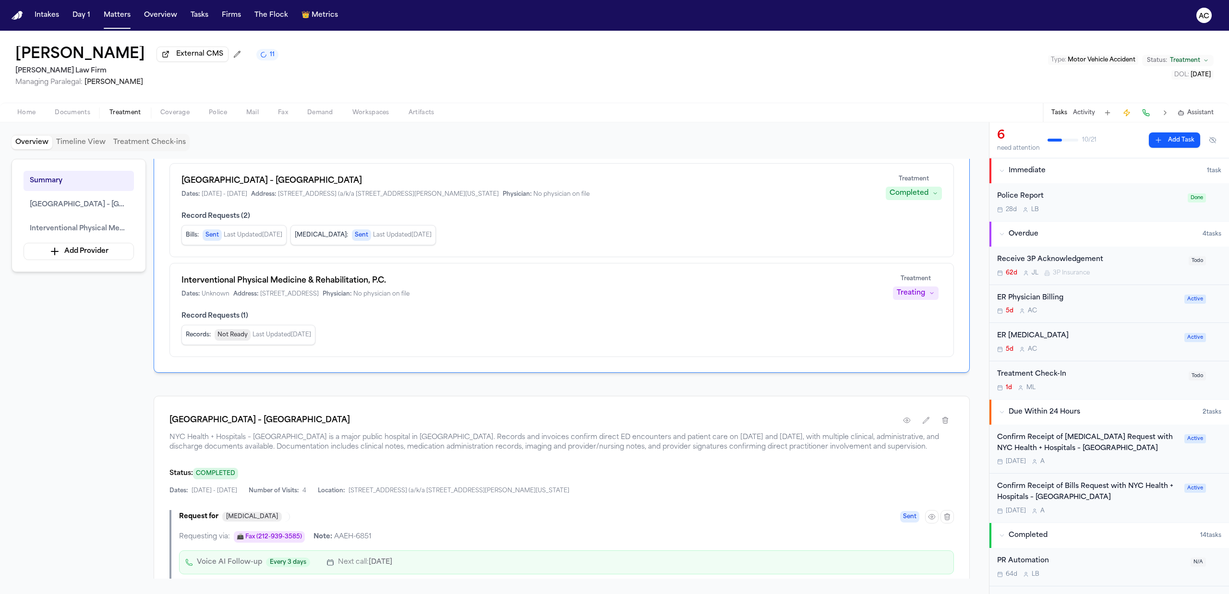
scroll to position [64, 0]
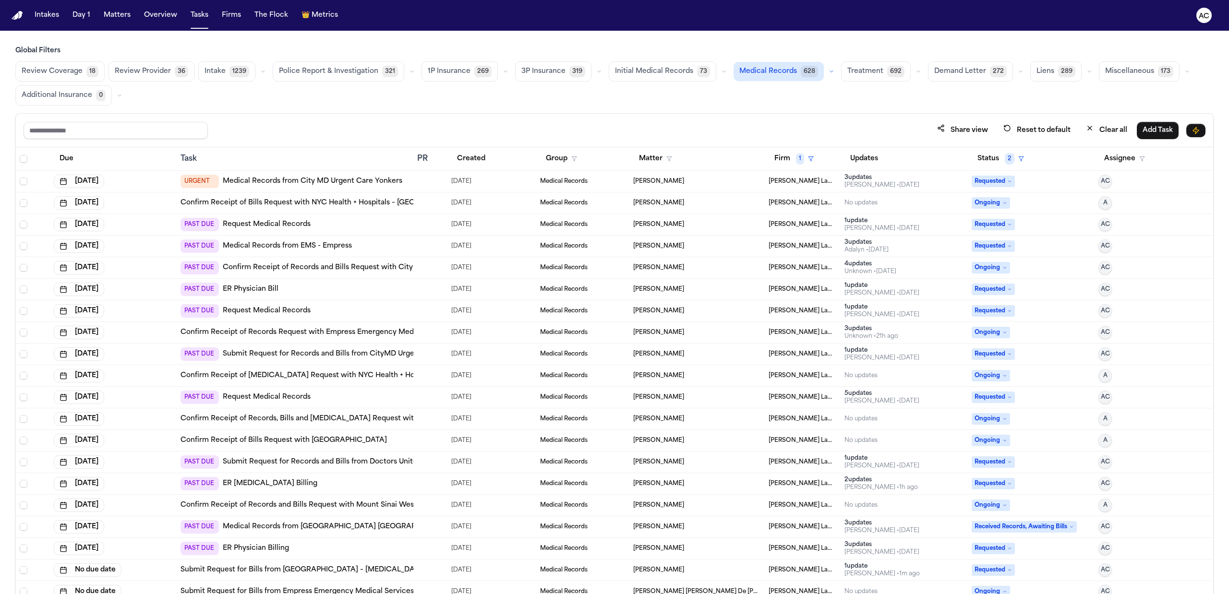
click at [279, 398] on link "Request Medical Records" at bounding box center [267, 398] width 88 height 10
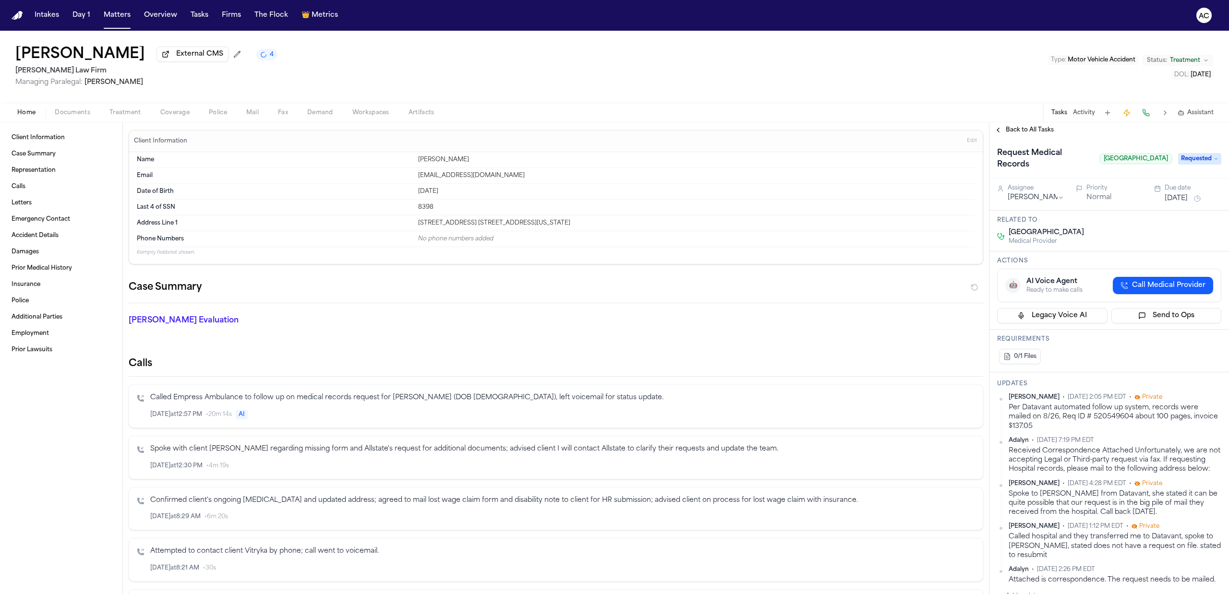
click at [133, 115] on span "Treatment" at bounding box center [125, 113] width 32 height 8
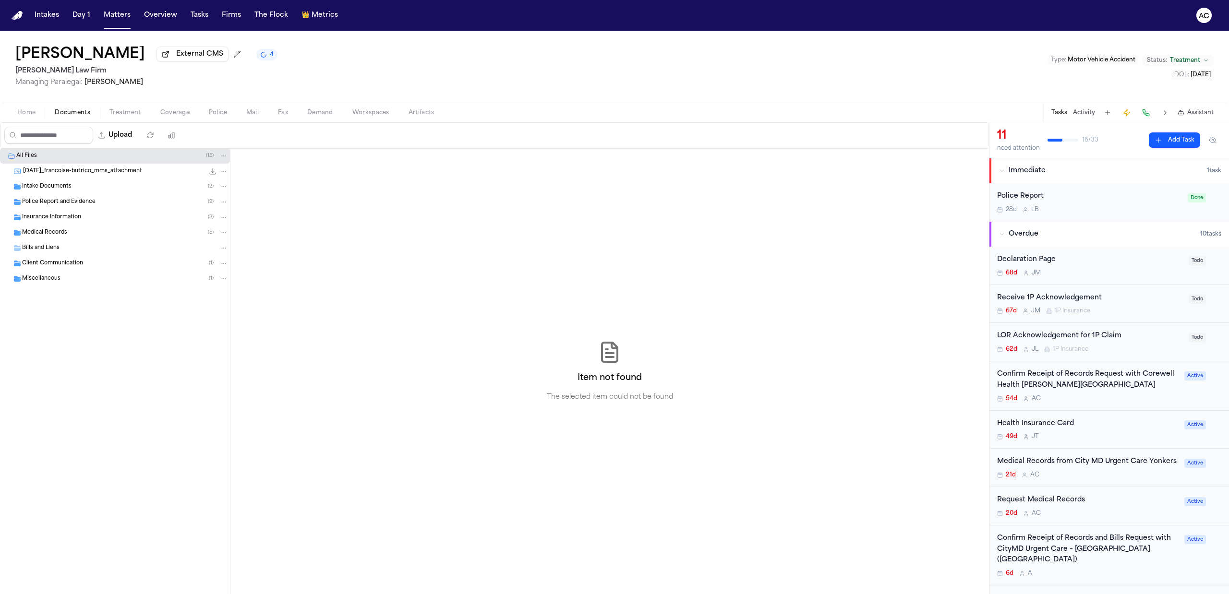
click at [84, 116] on span "Documents" at bounding box center [73, 113] width 36 height 8
click at [60, 237] on span "Medical Records" at bounding box center [44, 233] width 45 height 8
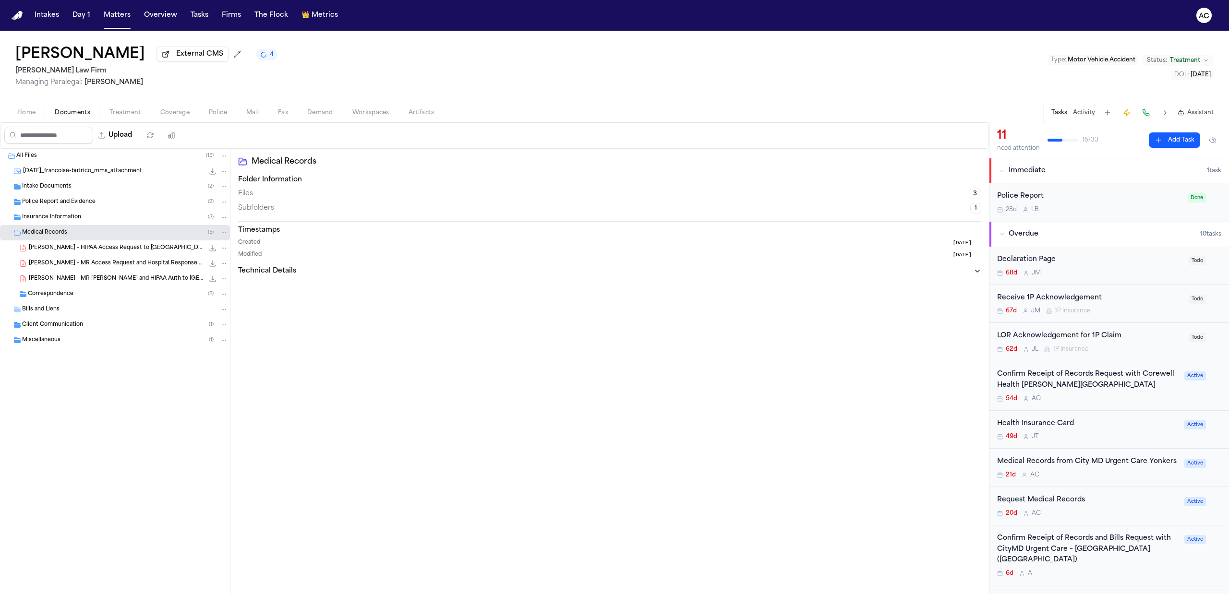
click at [87, 306] on div "Bills and Liens" at bounding box center [125, 309] width 206 height 9
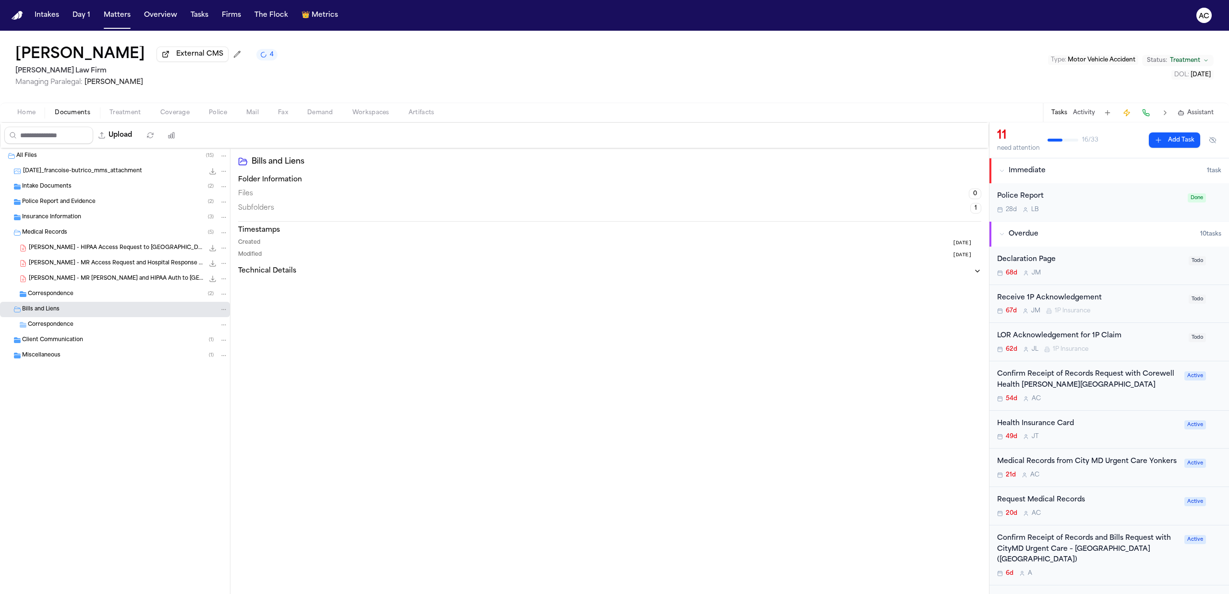
click at [93, 290] on div "Correspondence ( 2 )" at bounding box center [128, 294] width 200 height 9
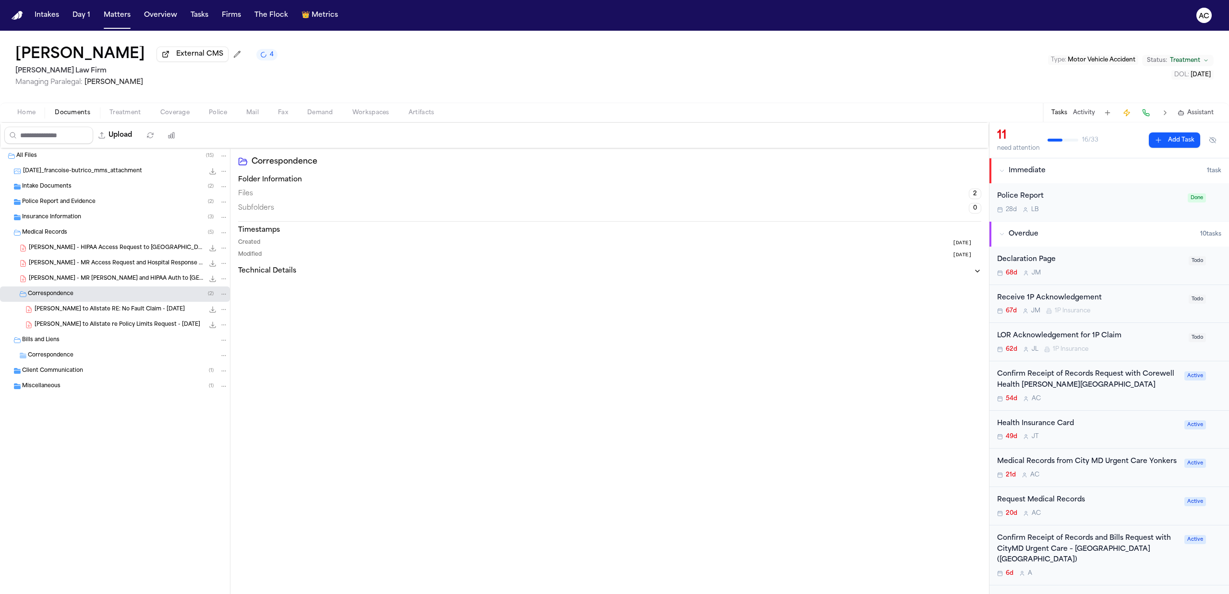
click at [116, 112] on span "Treatment" at bounding box center [125, 113] width 32 height 8
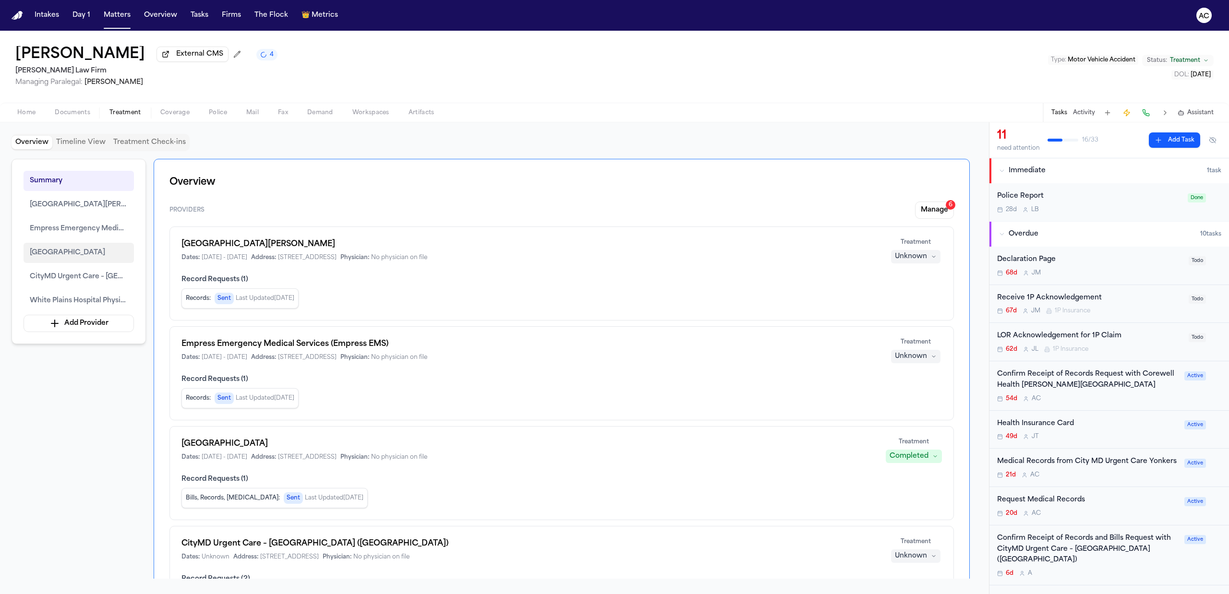
click at [79, 254] on span "[GEOGRAPHIC_DATA]" at bounding box center [67, 253] width 75 height 12
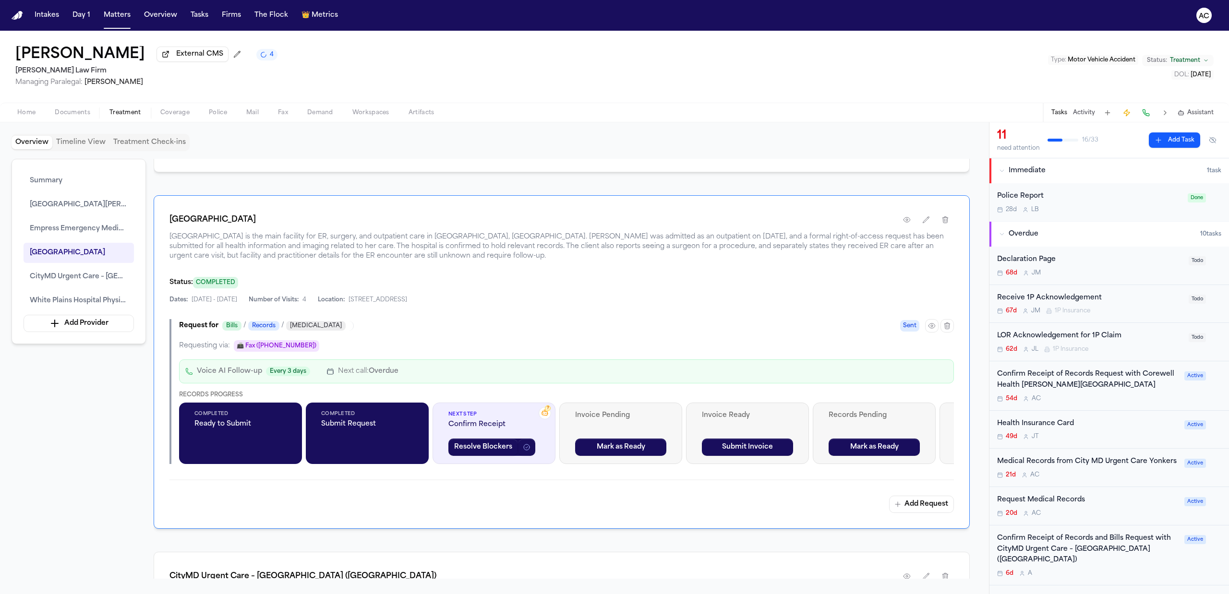
drag, startPoint x: 130, startPoint y: 419, endPoint x: 117, endPoint y: 419, distance: 12.5
click at [130, 419] on div "Summary [GEOGRAPHIC_DATA][PERSON_NAME] Empress Emergency Medical Services ([GEO…" at bounding box center [495, 369] width 966 height 420
click at [1052, 506] on div "Request Medical Records" at bounding box center [1087, 500] width 181 height 11
